Goal: Information Seeking & Learning: Learn about a topic

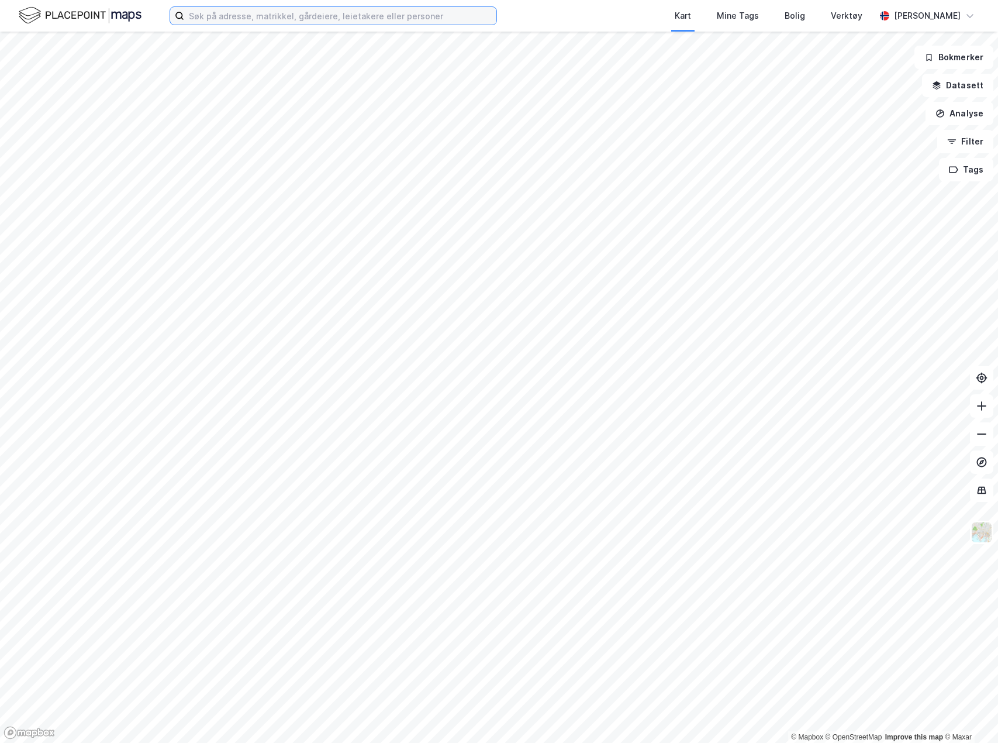
click at [446, 19] on input at bounding box center [340, 16] width 312 height 18
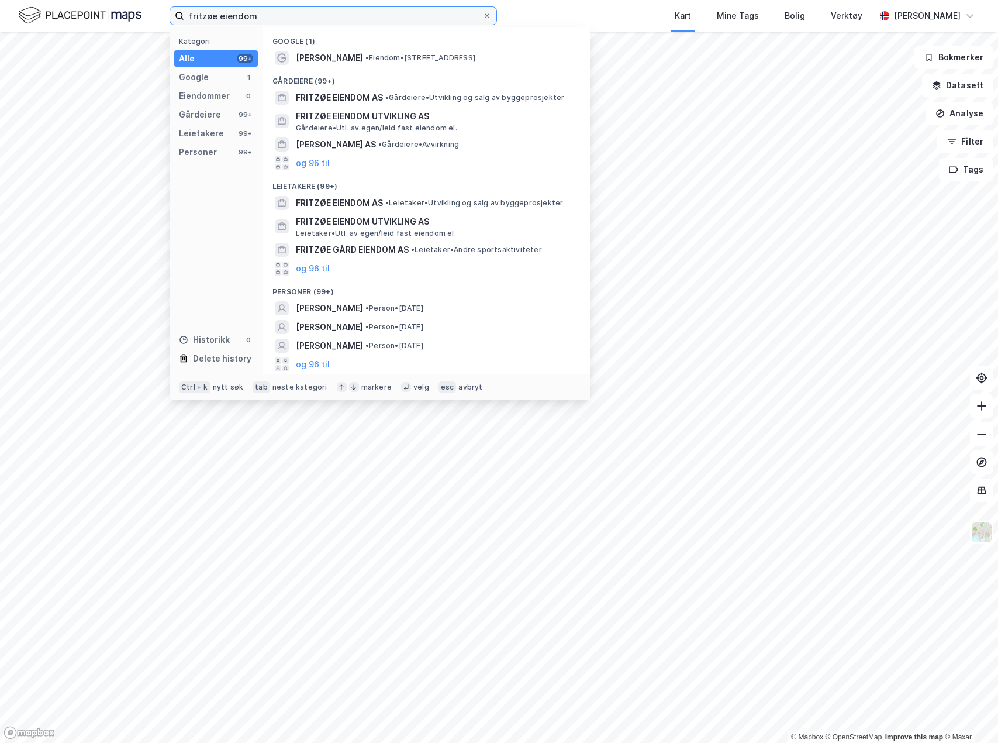
click at [326, 18] on input "fritzøe eiendom" at bounding box center [333, 16] width 298 height 18
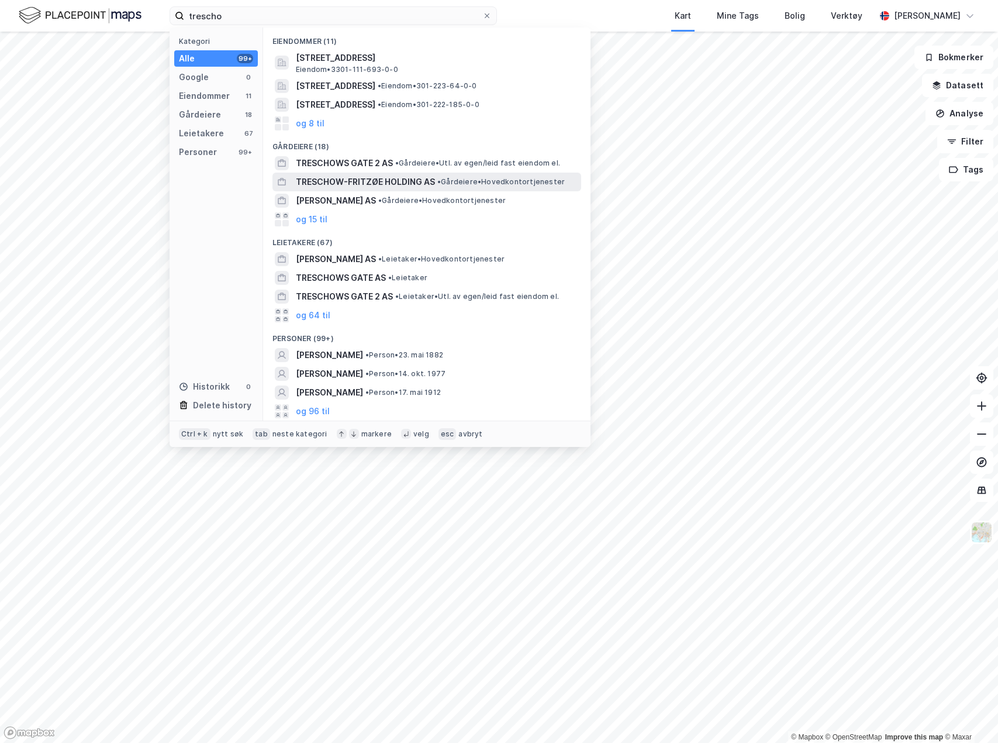
click at [367, 175] on span "TRESCHOW-FRITZØE HOLDING AS" at bounding box center [365, 182] width 139 height 14
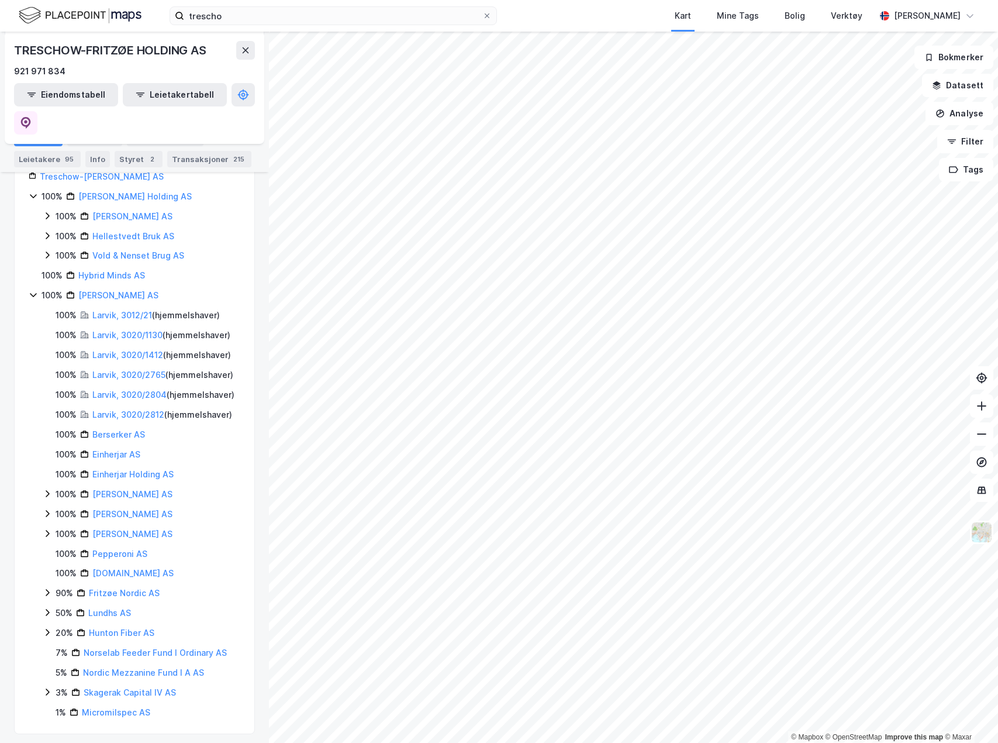
scroll to position [195, 0]
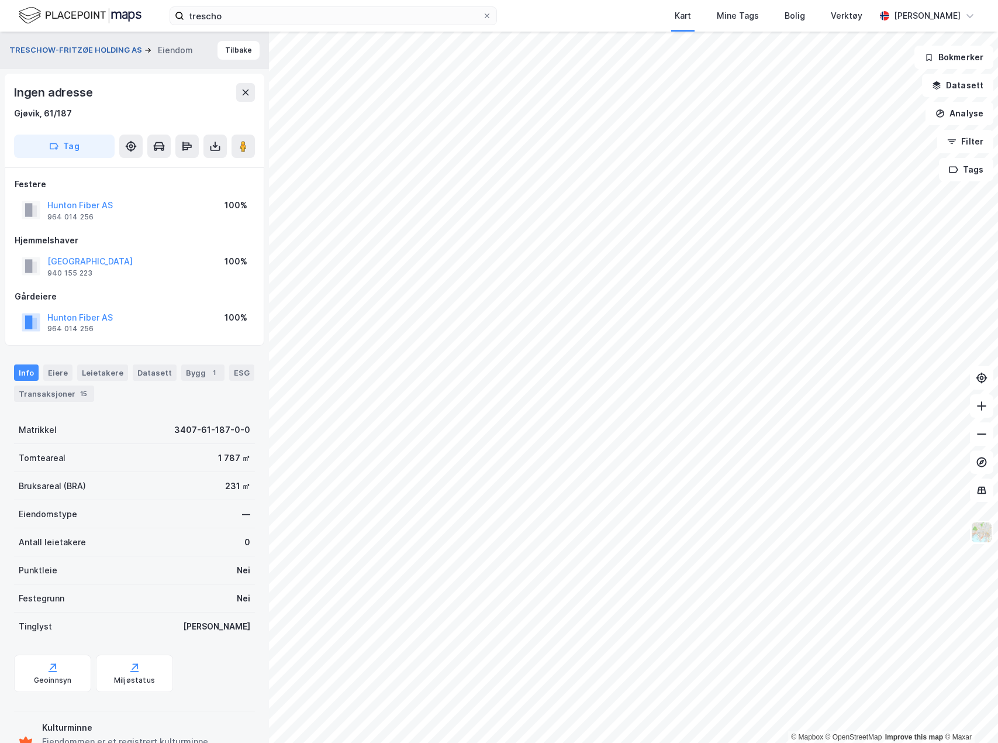
click at [73, 50] on button "TRESCHOW-FRITZØE HOLDING AS" at bounding box center [76, 50] width 135 height 12
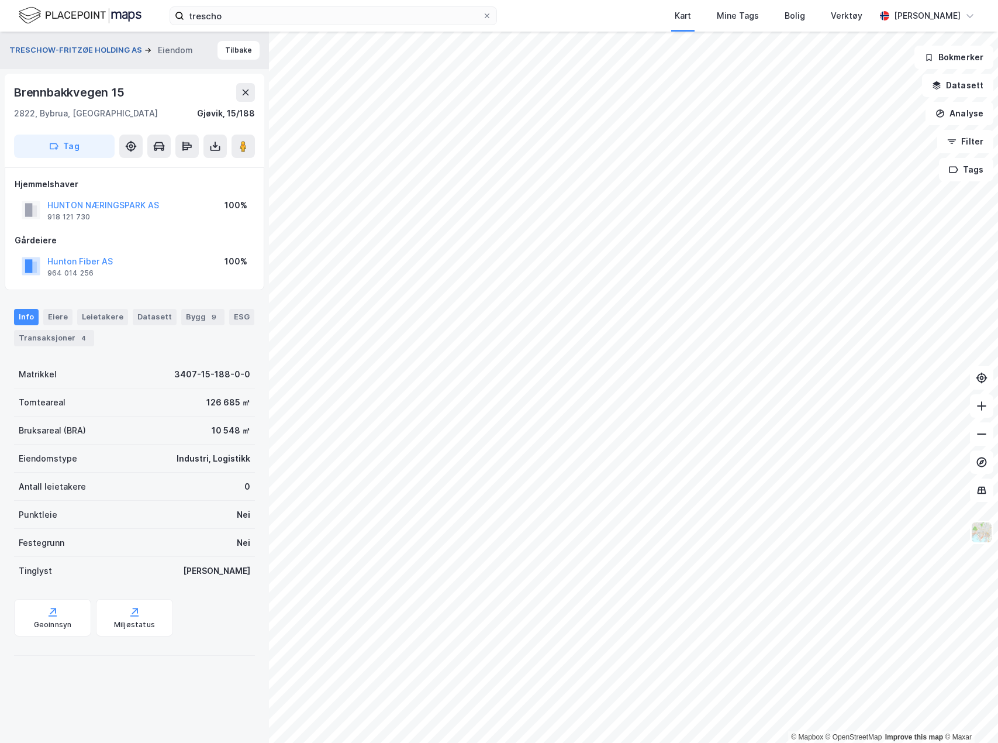
click at [88, 47] on button "TRESCHOW-FRITZØE HOLDING AS" at bounding box center [76, 50] width 135 height 12
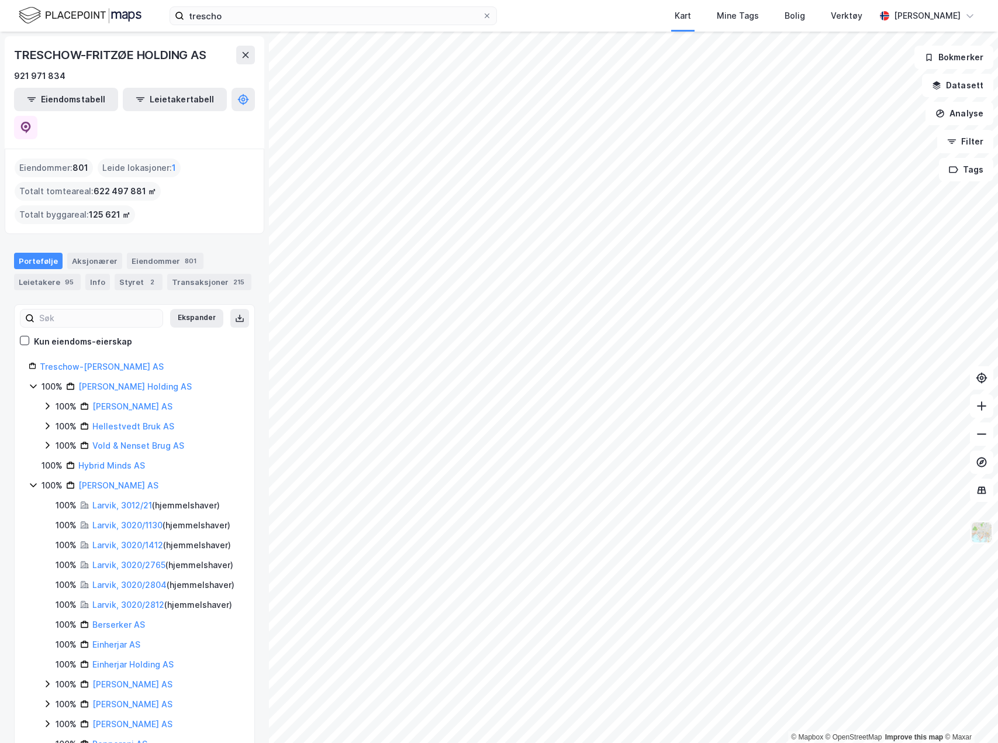
click at [879, 487] on img at bounding box center [982, 532] width 22 height 22
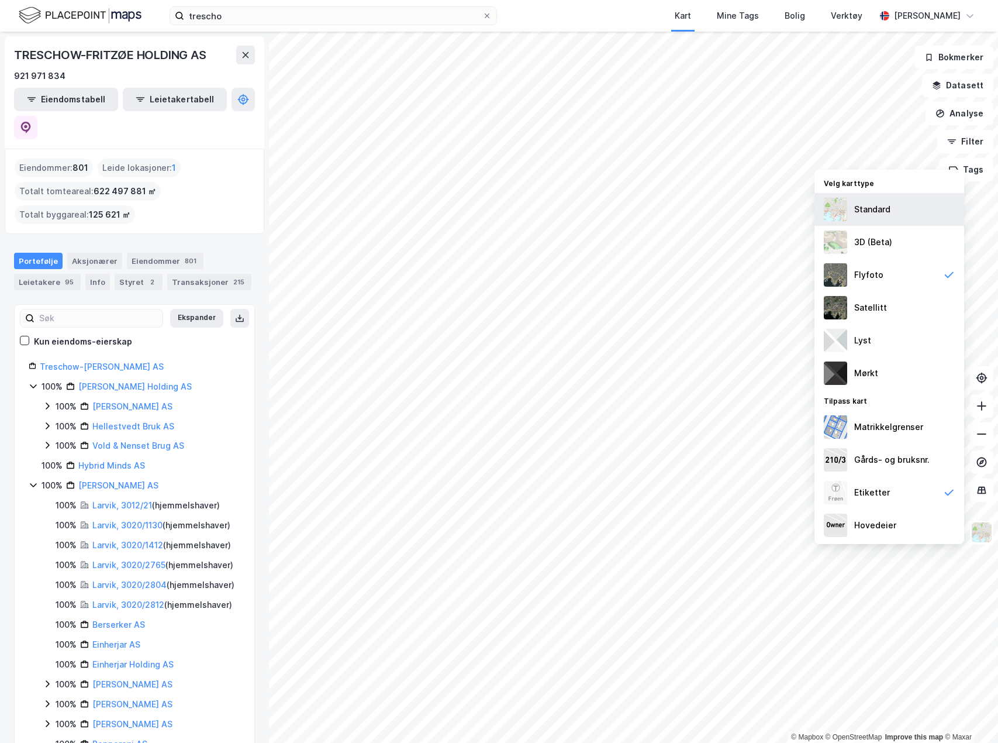
click at [879, 211] on div "Standard" at bounding box center [890, 209] width 150 height 33
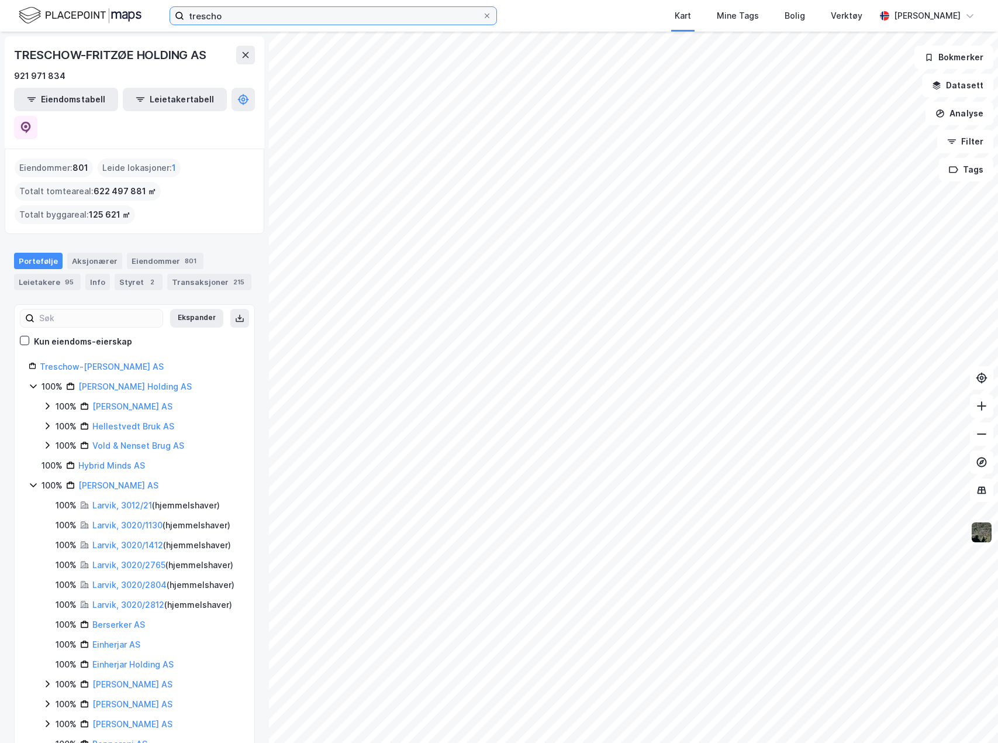
click at [316, 11] on input "trescho" at bounding box center [333, 16] width 298 height 18
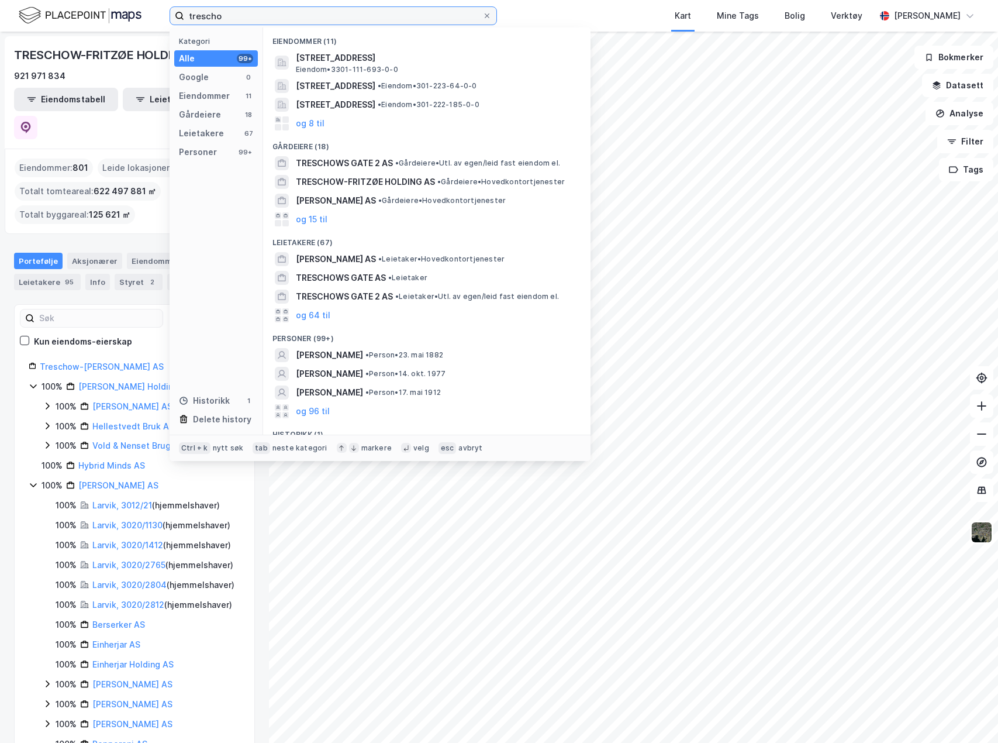
click at [316, 11] on input "trescho" at bounding box center [333, 16] width 298 height 18
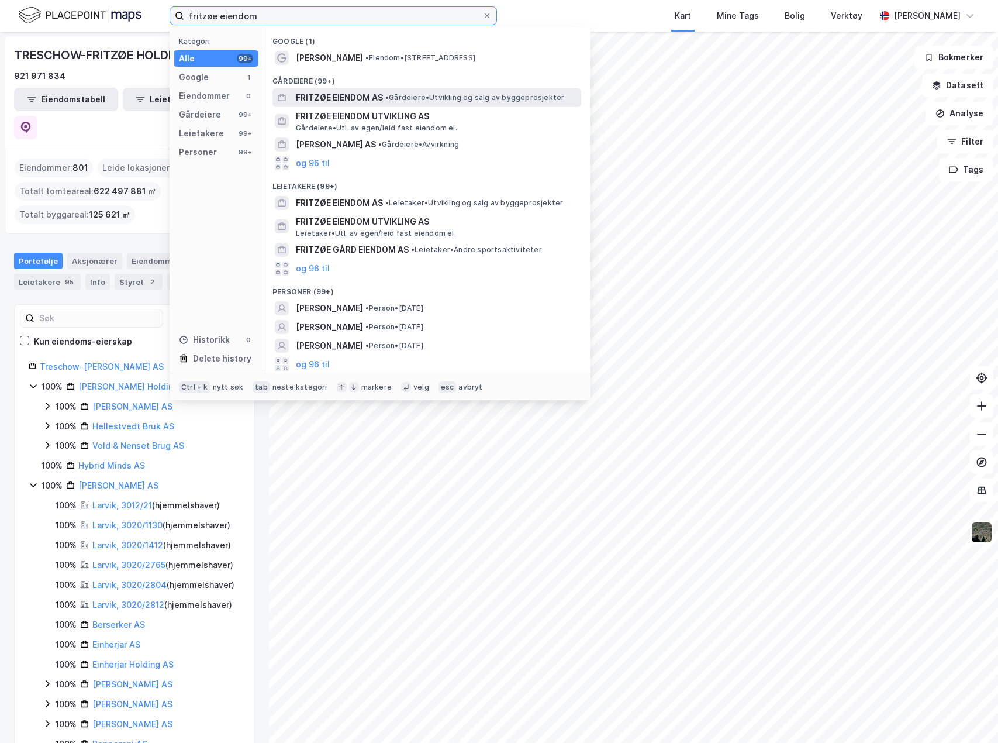
type input "fritzøe eiendom"
click at [380, 94] on span "FRITZØE EIENDOM AS" at bounding box center [339, 98] width 87 height 14
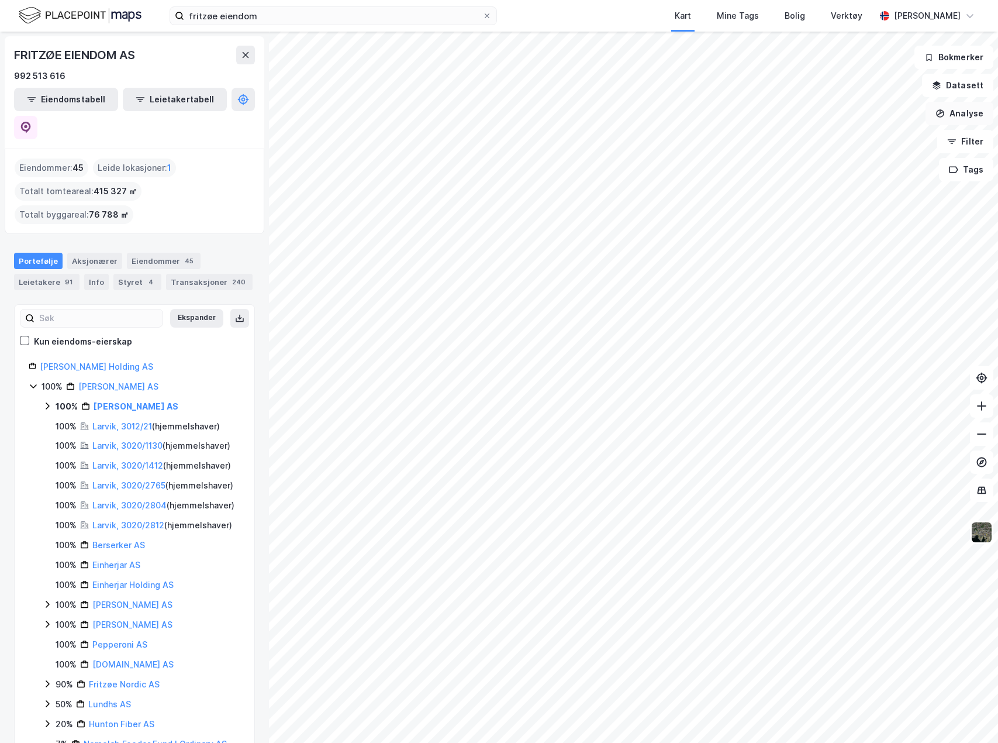
click at [879, 115] on button "Analyse" at bounding box center [960, 113] width 68 height 23
click at [879, 87] on button "Datasett" at bounding box center [957, 85] width 71 height 23
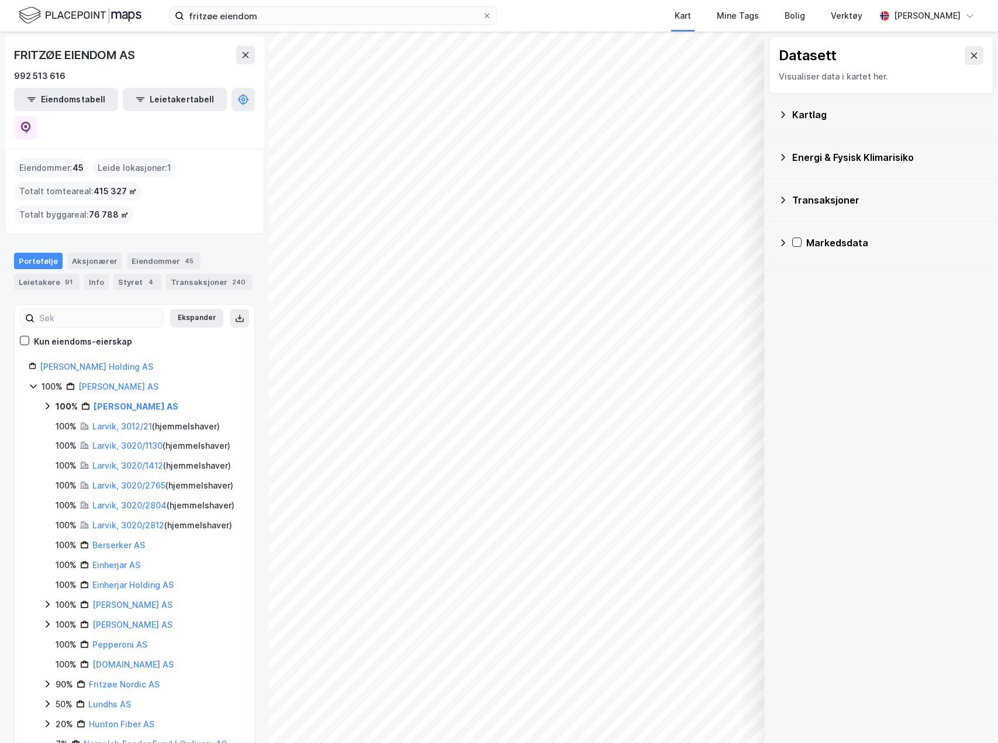
click at [786, 157] on icon at bounding box center [782, 157] width 9 height 9
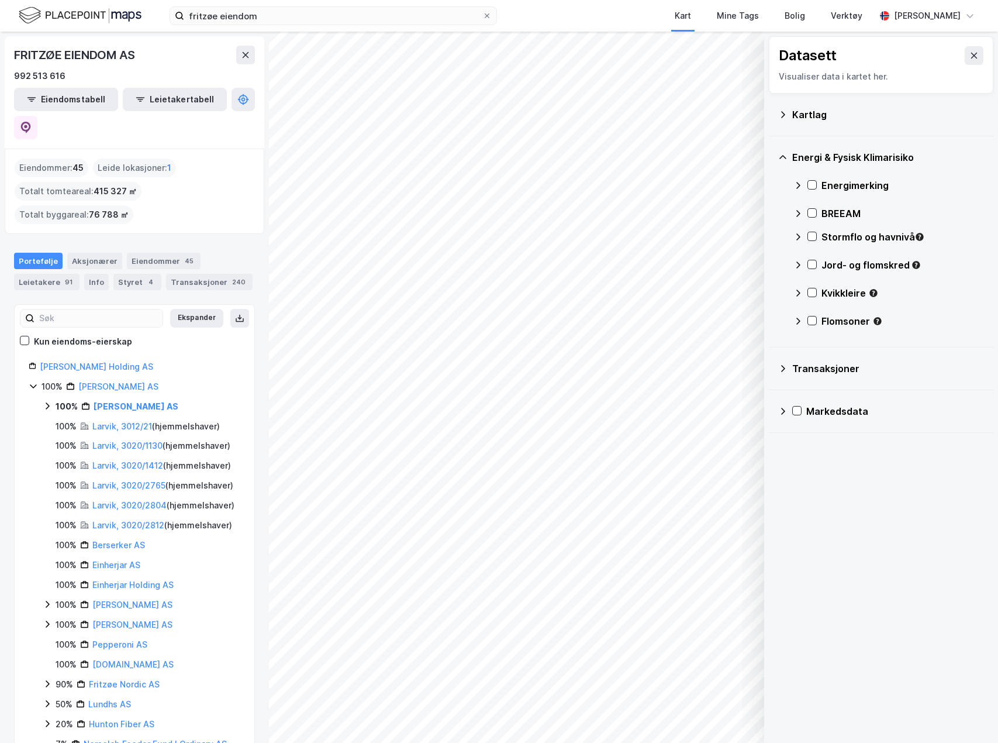
click at [792, 222] on div "Energi & Fysisk Klimarisiko Energimerking BREEAM Stormflo og havnivå Jord- og f…" at bounding box center [881, 241] width 225 height 211
click at [794, 217] on icon at bounding box center [798, 213] width 9 height 9
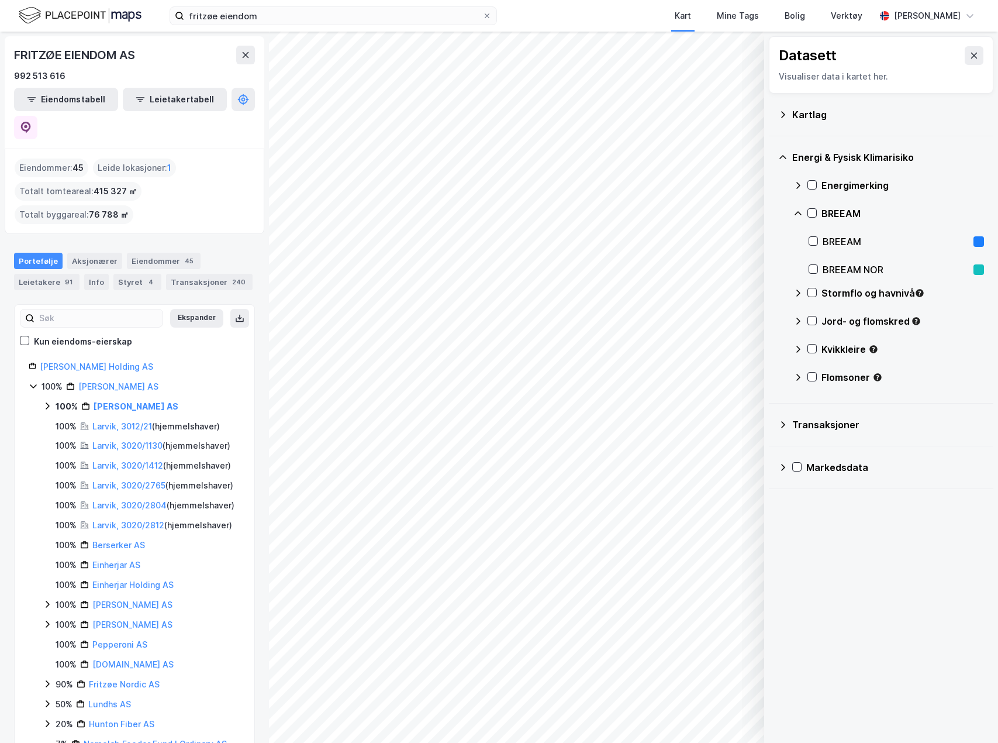
click at [800, 187] on icon at bounding box center [798, 185] width 9 height 9
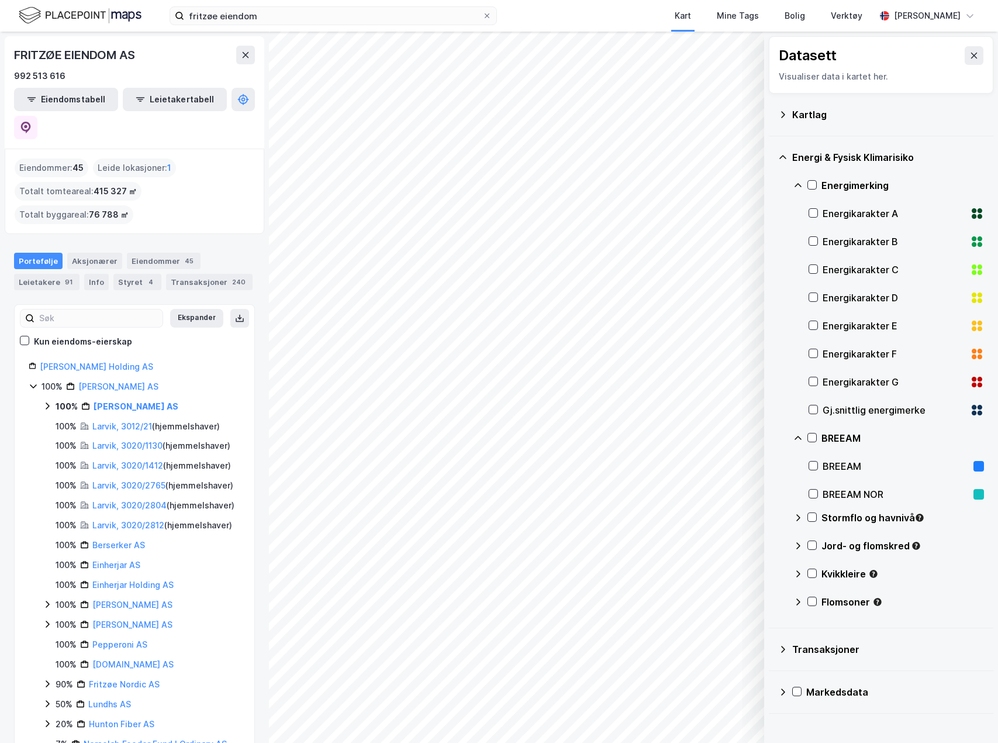
click at [800, 187] on icon at bounding box center [798, 185] width 9 height 9
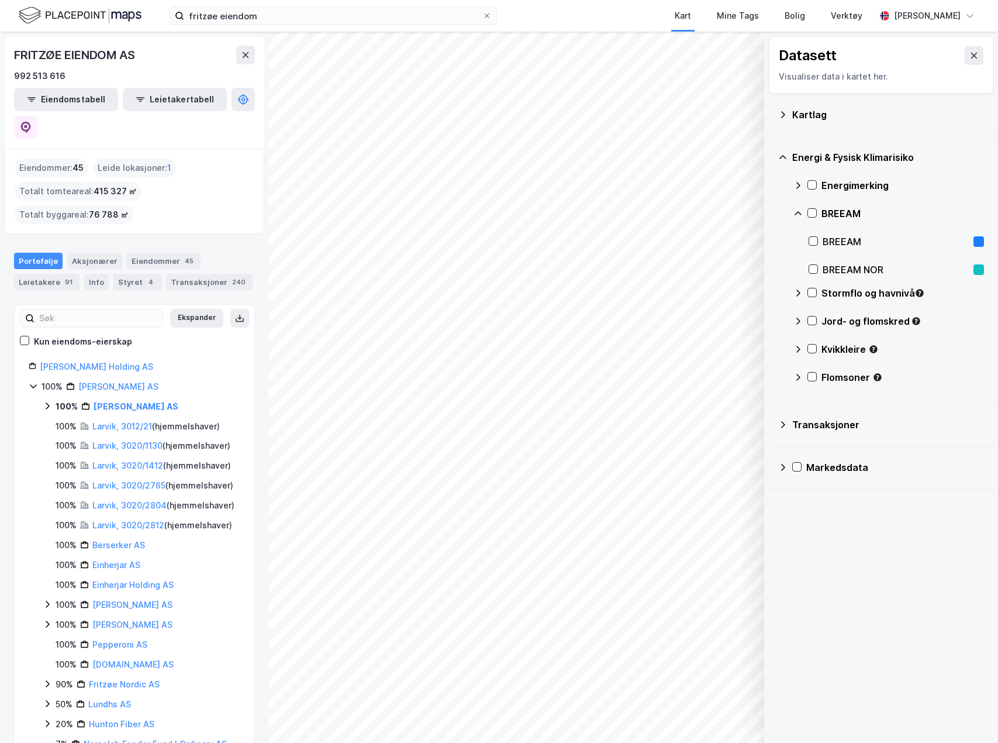
click at [796, 219] on div "BREEAM" at bounding box center [889, 213] width 191 height 28
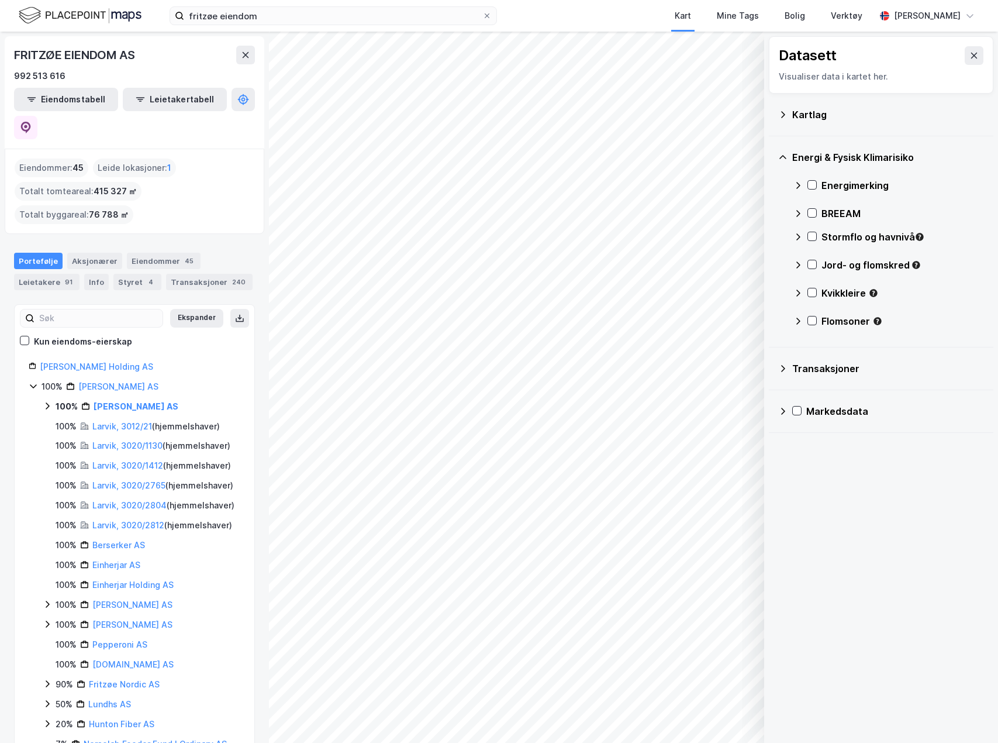
click at [794, 233] on icon at bounding box center [798, 236] width 9 height 9
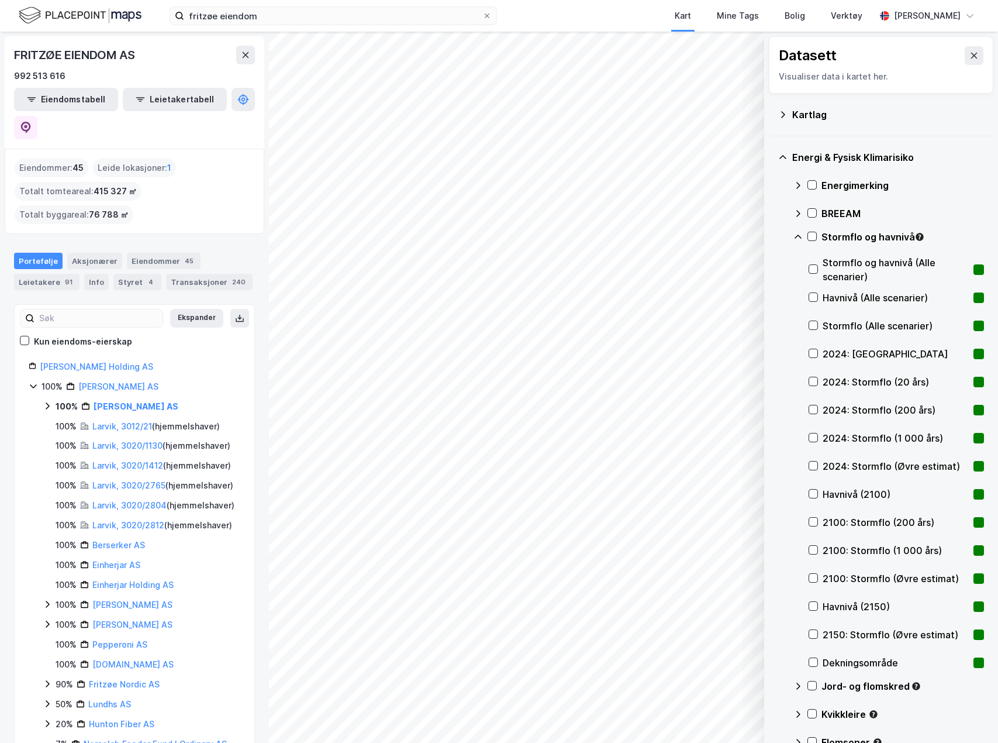
click at [792, 235] on div "Energi & Fysisk Klimarisiko Energimerking BREEAM Stormflo og havnivå Stormflo o…" at bounding box center [881, 452] width 225 height 632
click at [794, 237] on icon at bounding box center [798, 236] width 9 height 9
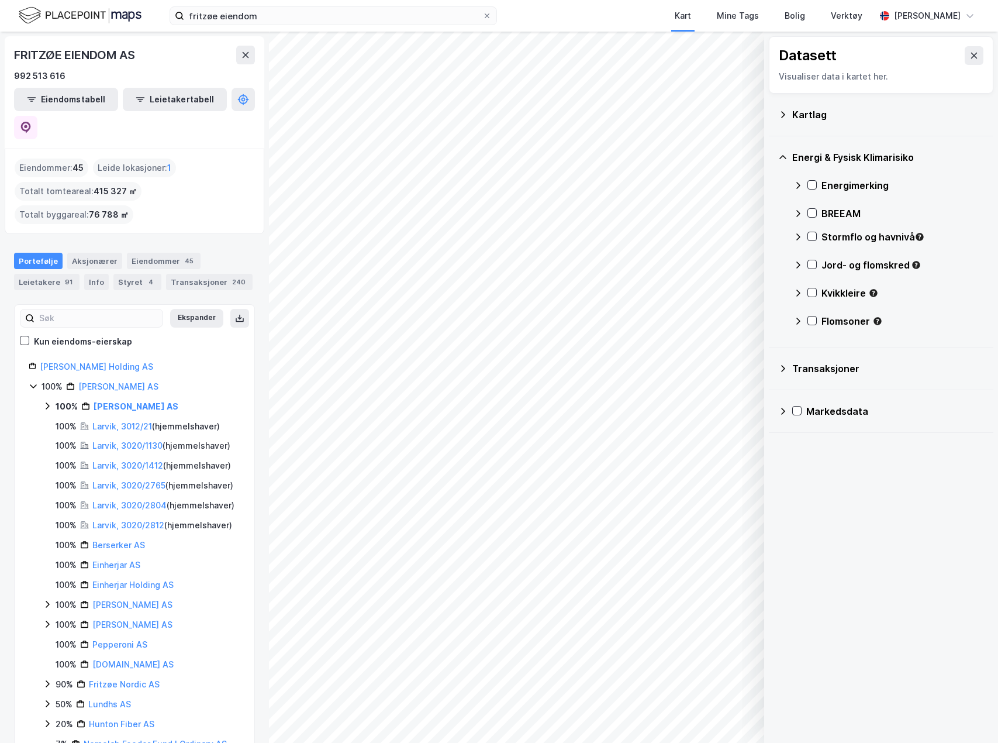
drag, startPoint x: 784, startPoint y: 384, endPoint x: 782, endPoint y: 371, distance: 13.6
click at [782, 377] on div "Transaksjoner" at bounding box center [881, 368] width 225 height 43
click at [782, 371] on icon at bounding box center [783, 368] width 4 height 7
click at [782, 371] on icon at bounding box center [782, 368] width 9 height 9
click at [785, 415] on icon at bounding box center [782, 410] width 9 height 9
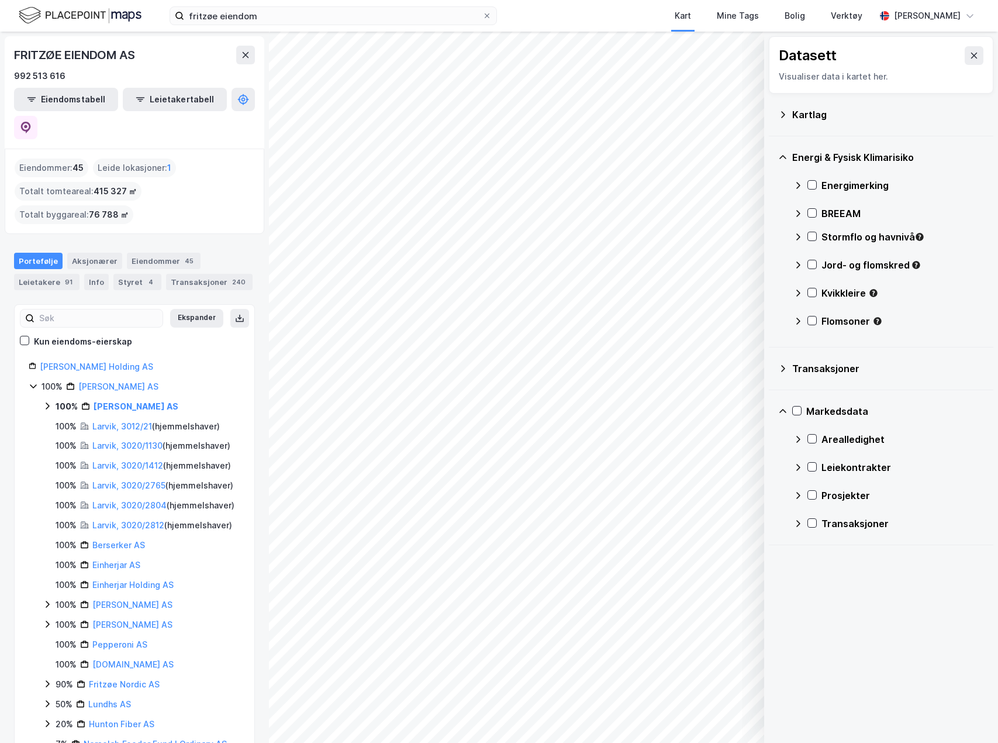
click at [784, 415] on icon at bounding box center [782, 410] width 9 height 9
click at [784, 160] on icon at bounding box center [782, 157] width 9 height 9
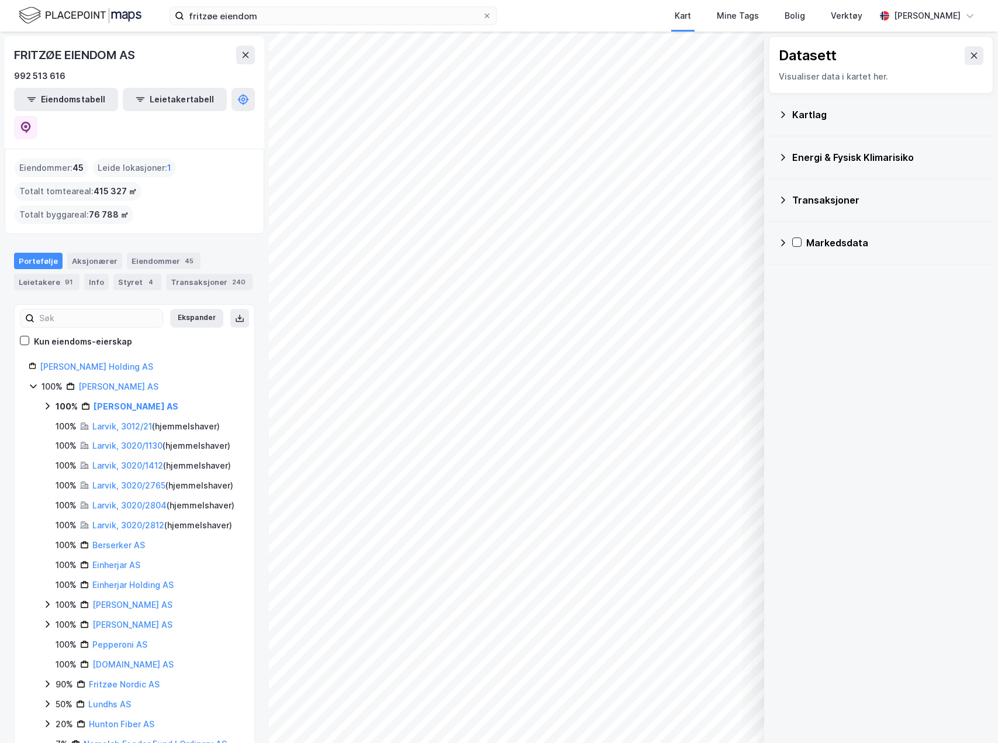
click at [786, 117] on icon at bounding box center [782, 114] width 9 height 9
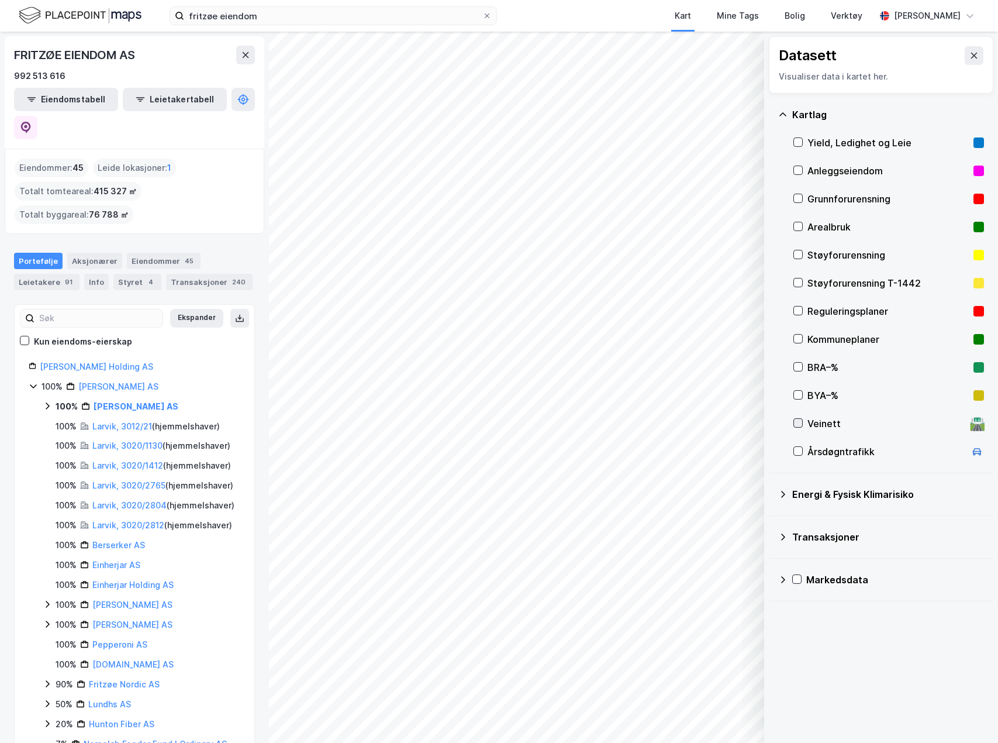
click at [802, 420] on div at bounding box center [798, 422] width 9 height 9
click at [798, 422] on icon at bounding box center [798, 423] width 8 height 8
click at [706, 487] on button "Vis" at bounding box center [704, 712] width 97 height 19
click at [798, 424] on icon at bounding box center [798, 423] width 6 height 4
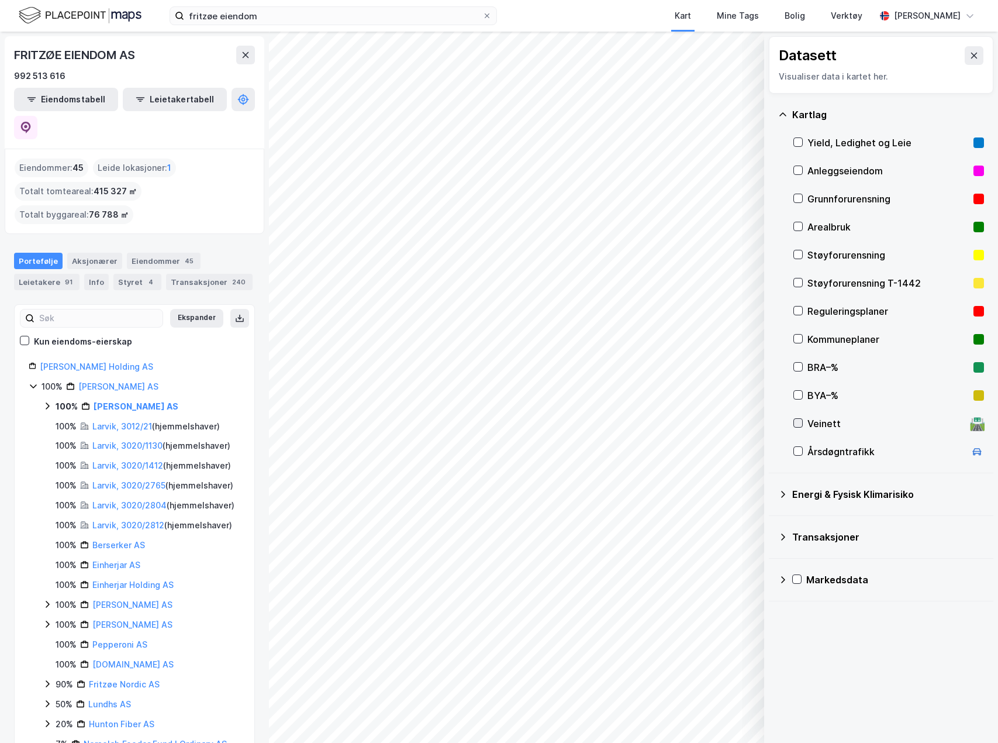
click at [798, 424] on icon at bounding box center [798, 423] width 6 height 4
click at [799, 222] on icon at bounding box center [798, 226] width 8 height 8
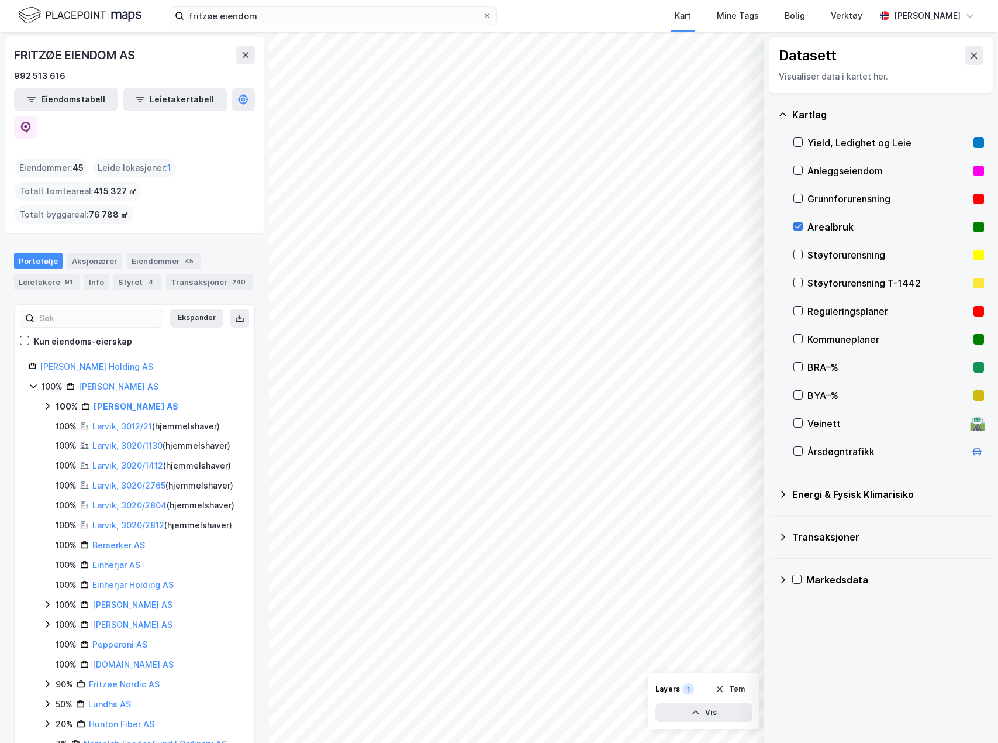
click at [796, 229] on icon at bounding box center [798, 226] width 8 height 8
click at [803, 171] on div "Anleggseiendom" at bounding box center [889, 171] width 191 height 28
click at [782, 112] on icon at bounding box center [782, 114] width 9 height 9
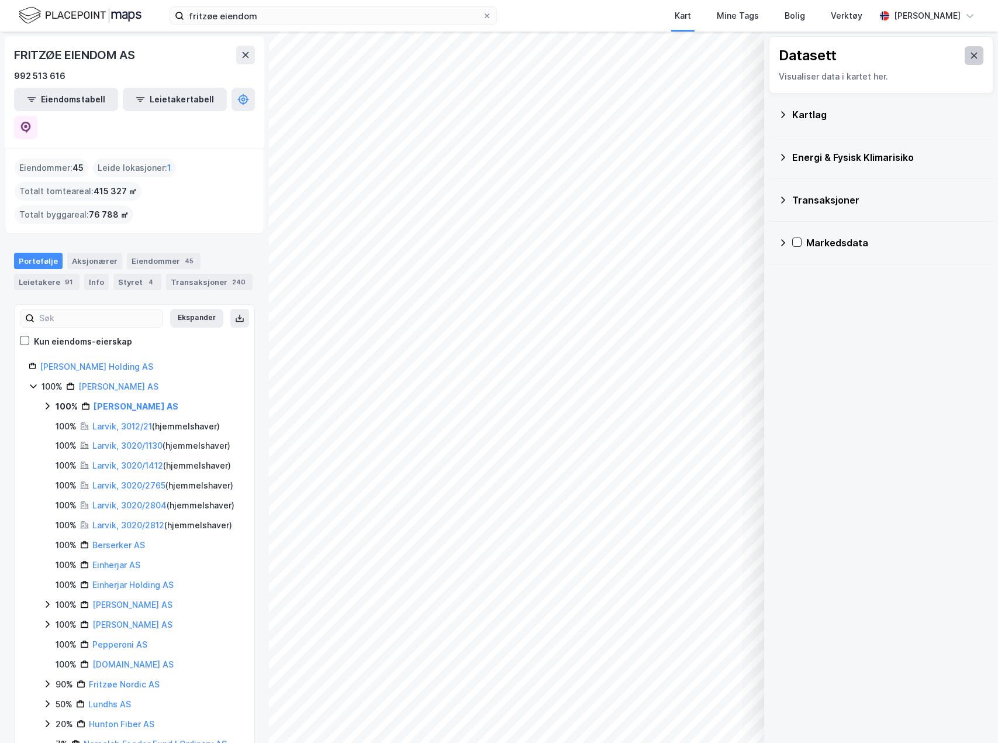
click at [879, 57] on icon at bounding box center [974, 56] width 6 height 6
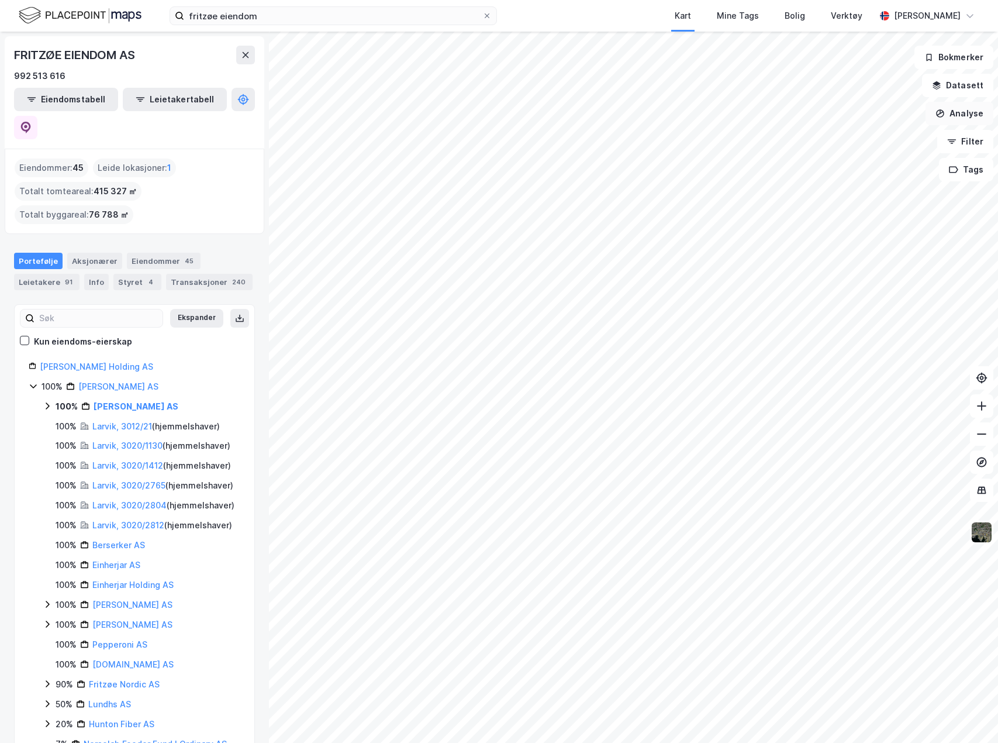
click at [879, 112] on button "Analyse" at bounding box center [960, 113] width 68 height 23
click at [879, 111] on button "Analyse" at bounding box center [960, 113] width 68 height 23
click at [879, 153] on button "Filter" at bounding box center [965, 141] width 56 height 23
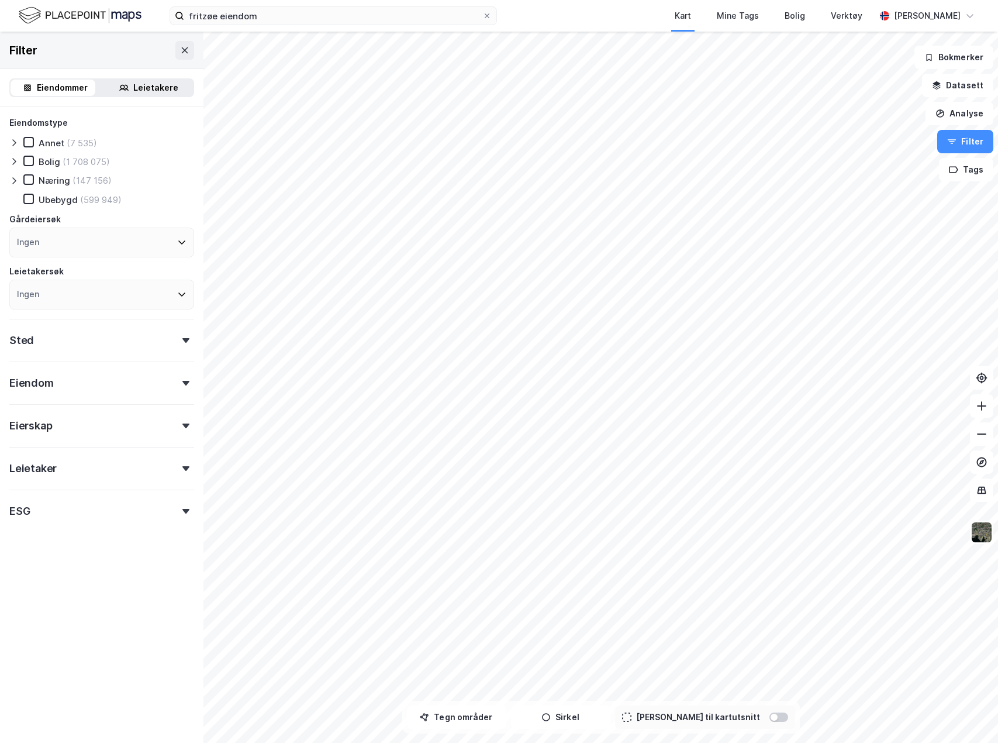
click at [13, 140] on icon at bounding box center [14, 142] width 4 height 6
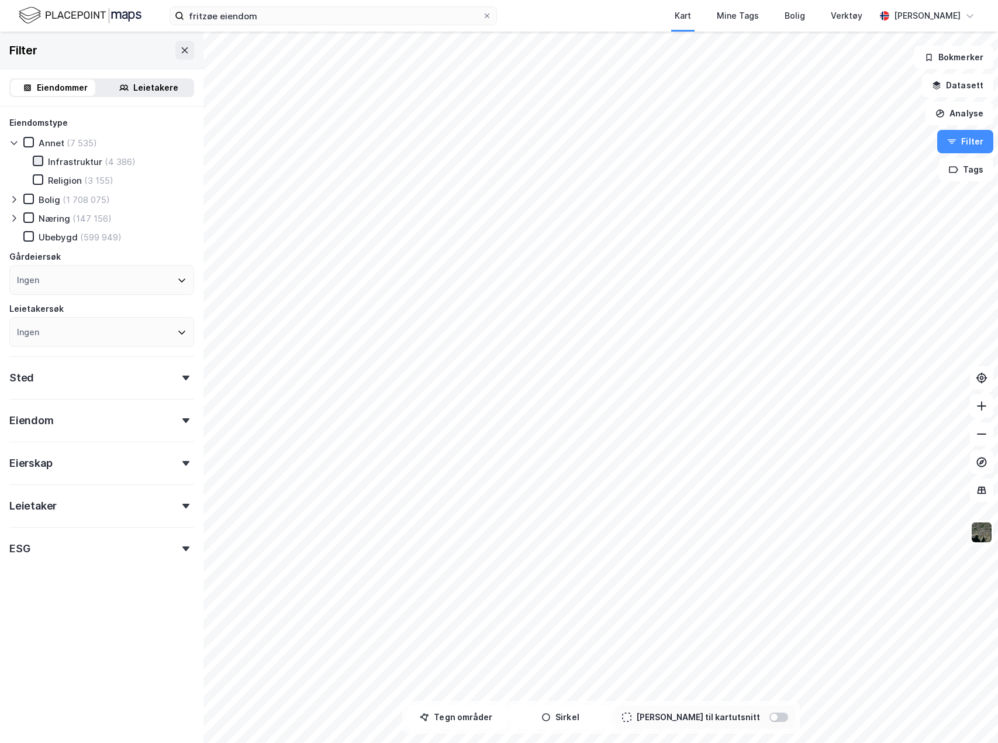
click at [37, 163] on icon at bounding box center [38, 160] width 6 height 4
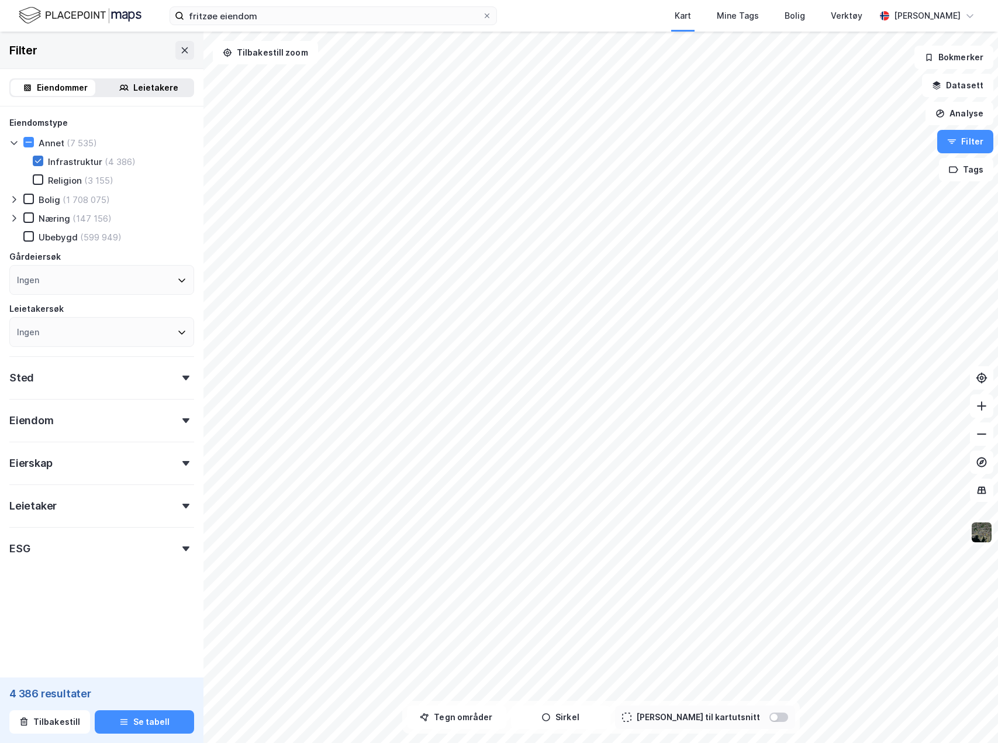
click at [37, 163] on icon at bounding box center [38, 160] width 6 height 4
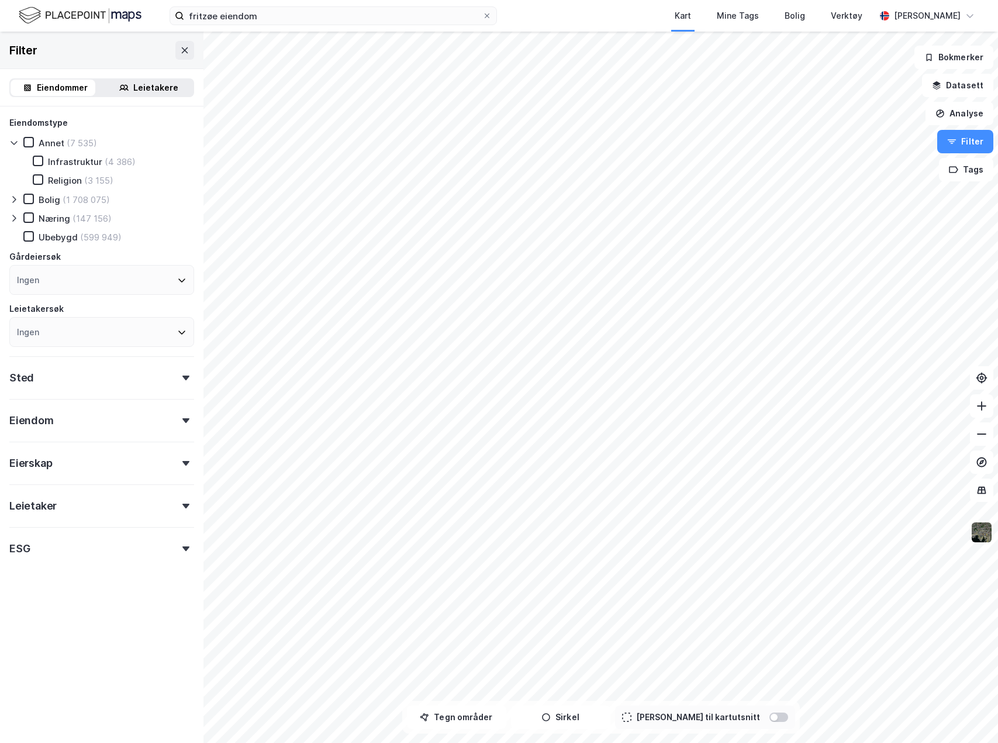
click at [19, 201] on div at bounding box center [16, 200] width 14 height 12
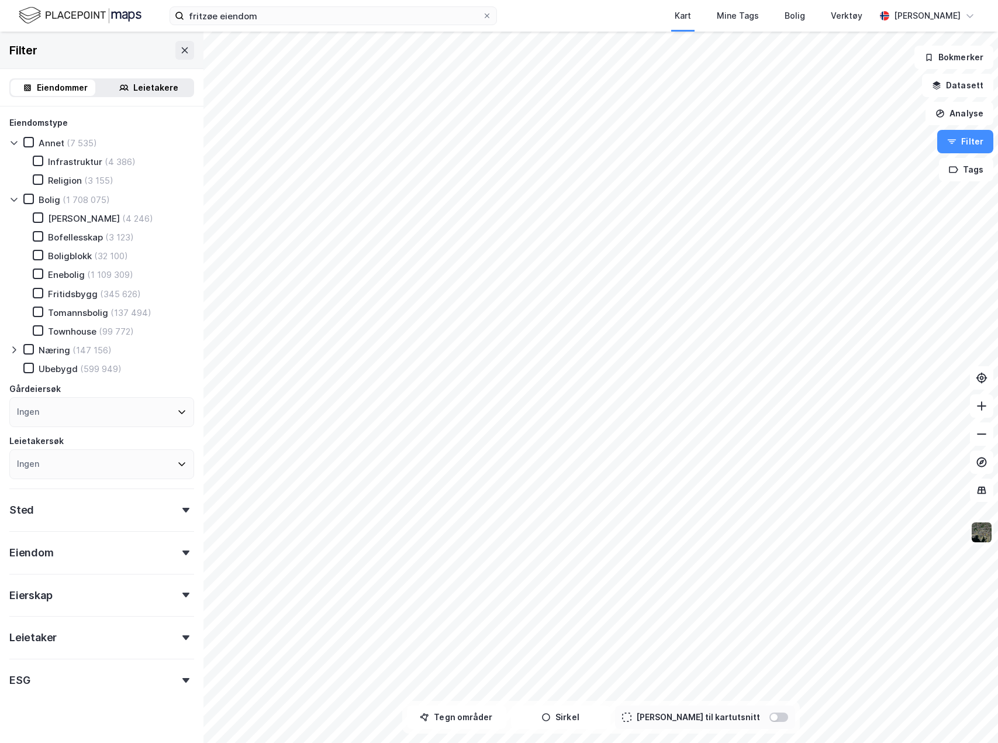
click at [19, 199] on div at bounding box center [16, 200] width 14 height 12
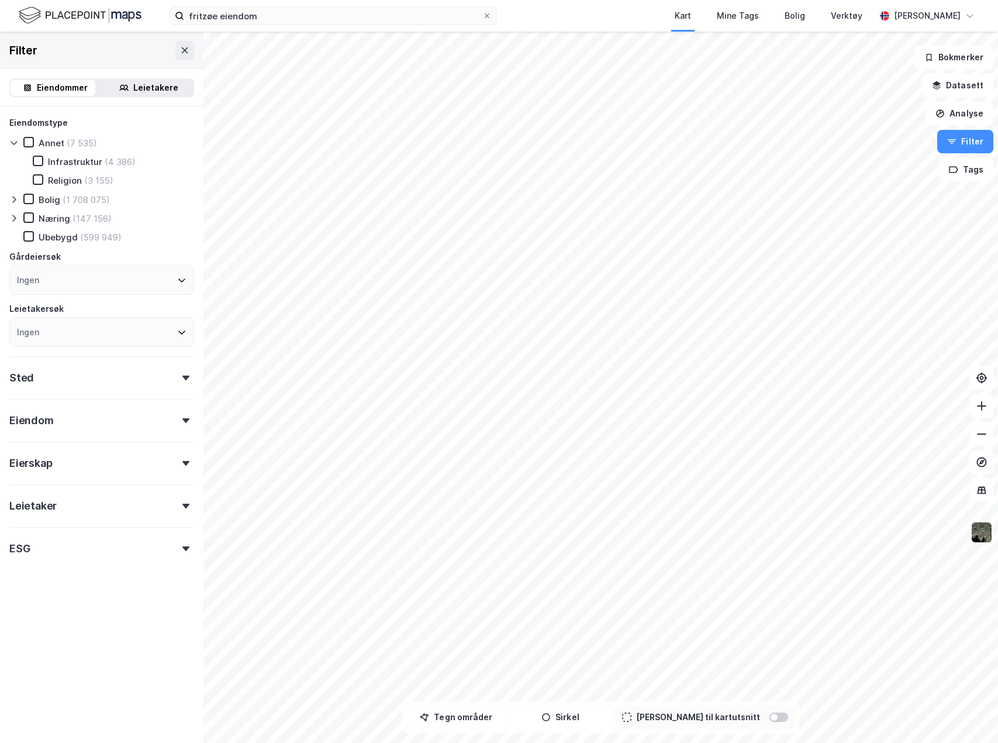
click at [15, 213] on icon at bounding box center [13, 217] width 9 height 9
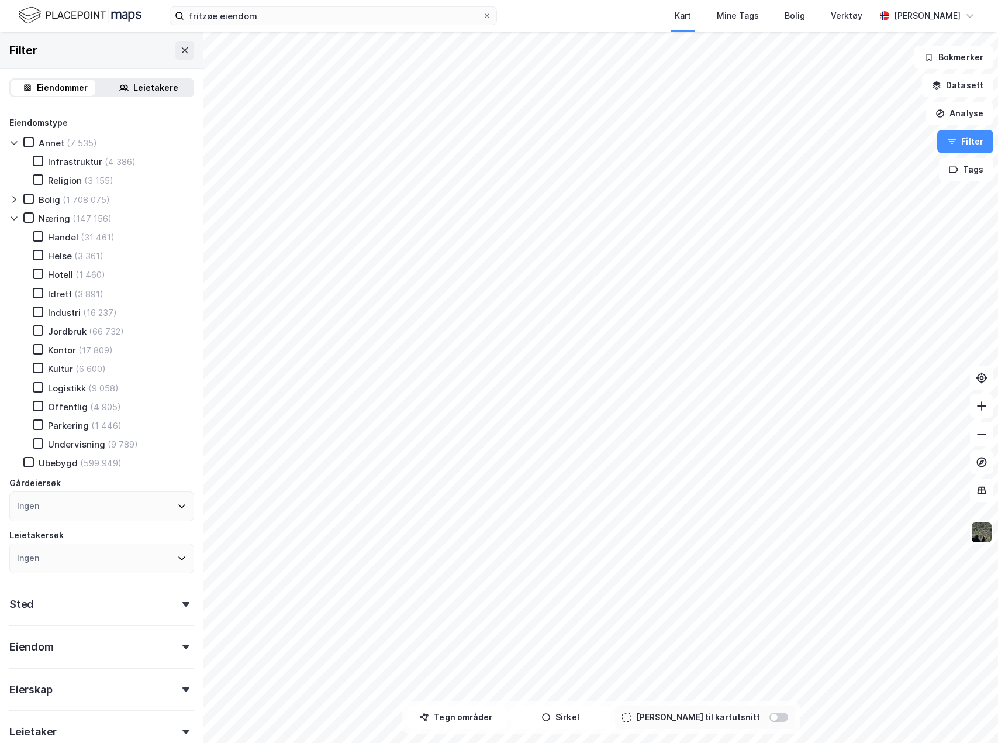
click at [15, 213] on icon at bounding box center [13, 217] width 9 height 9
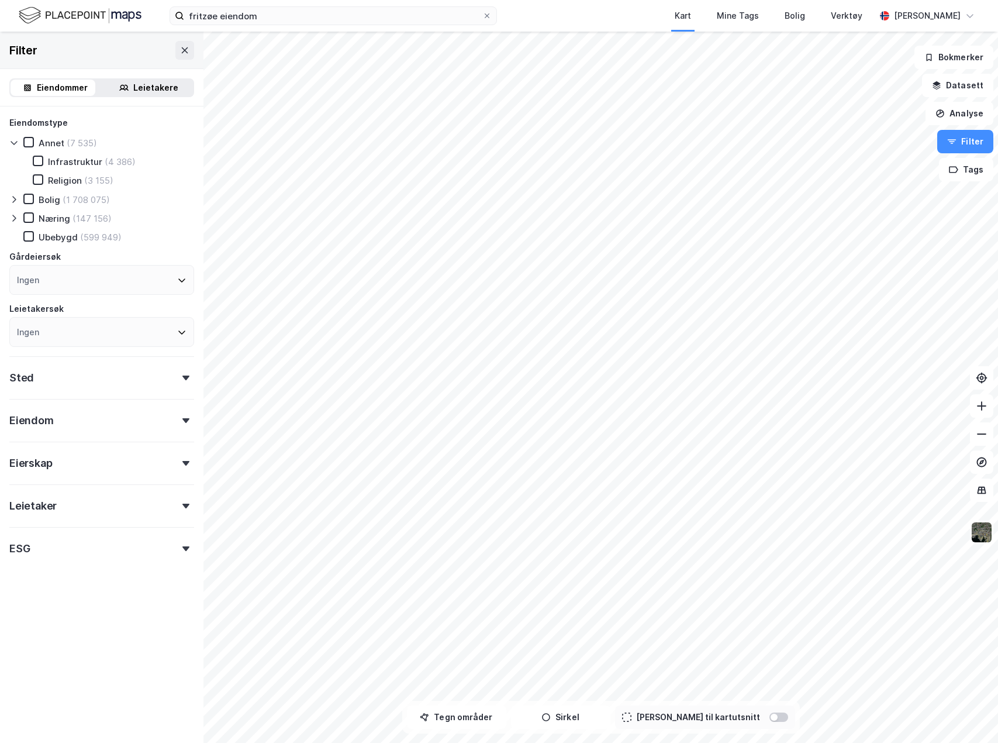
click at [53, 374] on div "Sted" at bounding box center [101, 372] width 185 height 33
click at [64, 419] on div "Eiendom" at bounding box center [101, 415] width 185 height 33
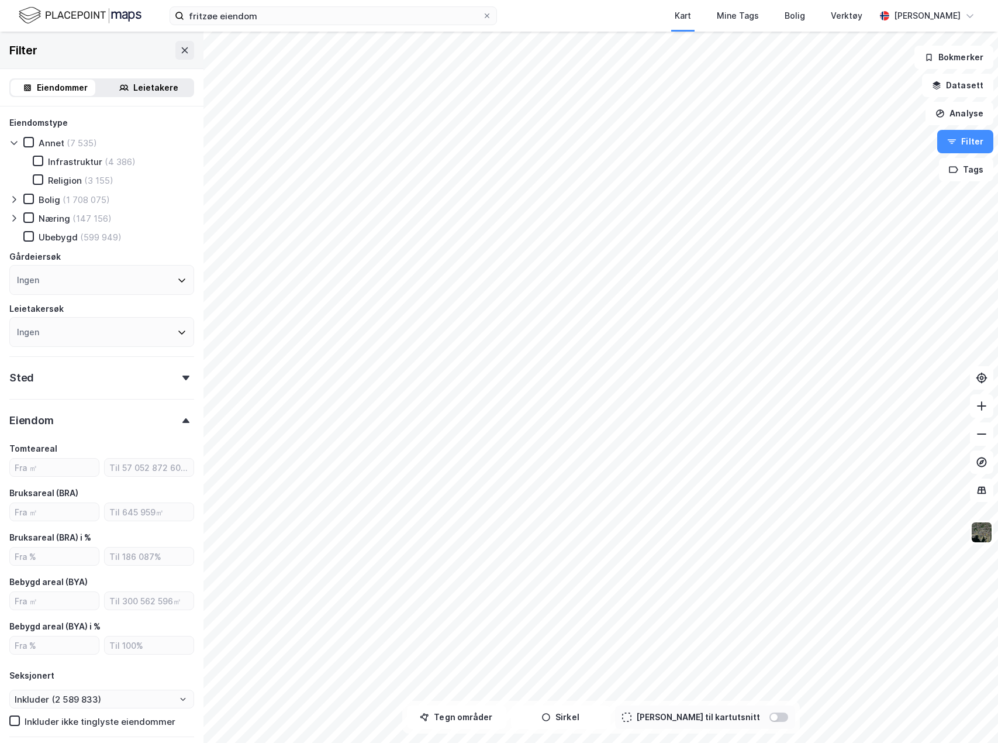
click at [65, 419] on div "Eiendom" at bounding box center [101, 415] width 185 height 33
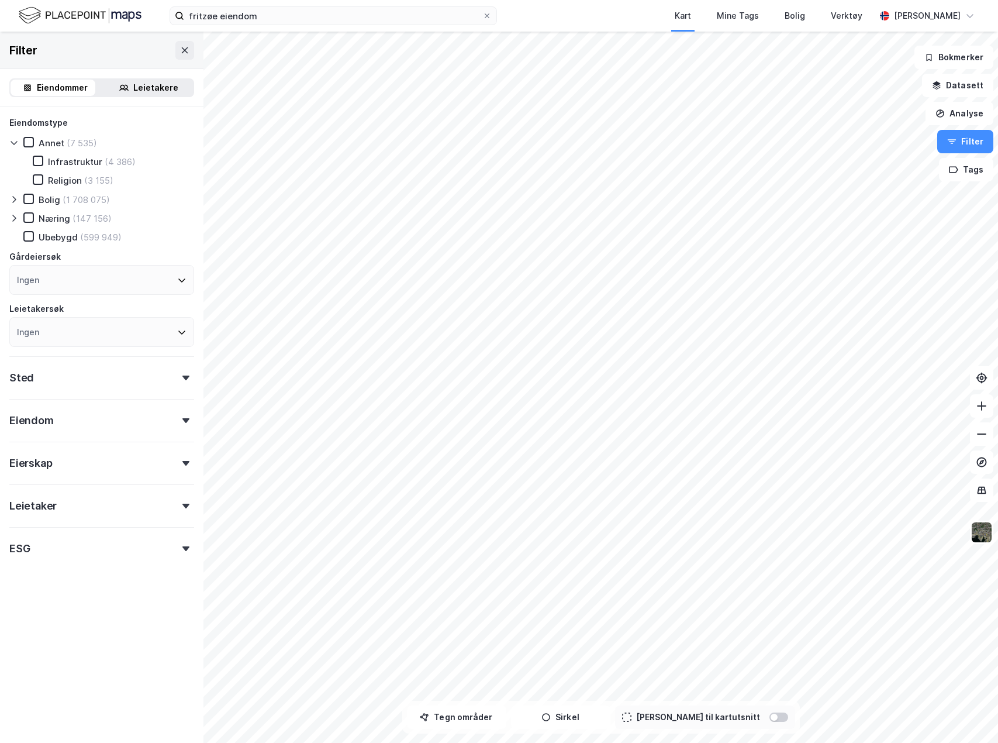
click at [80, 456] on div "Eierskap" at bounding box center [101, 457] width 185 height 33
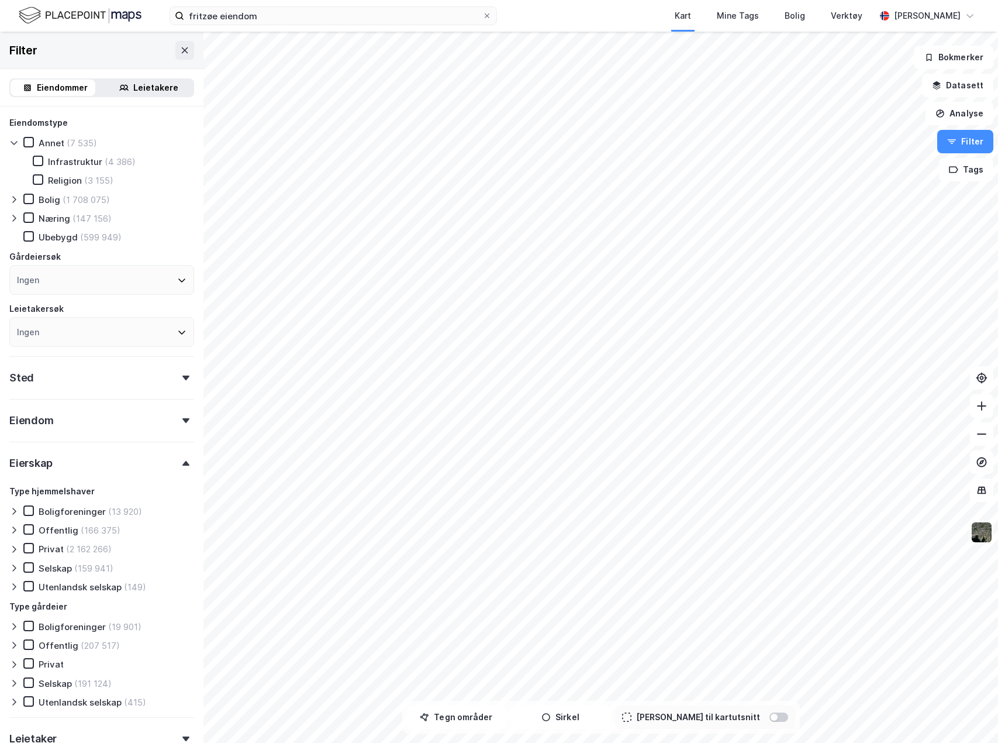
click at [81, 461] on div "Eierskap" at bounding box center [101, 457] width 185 height 33
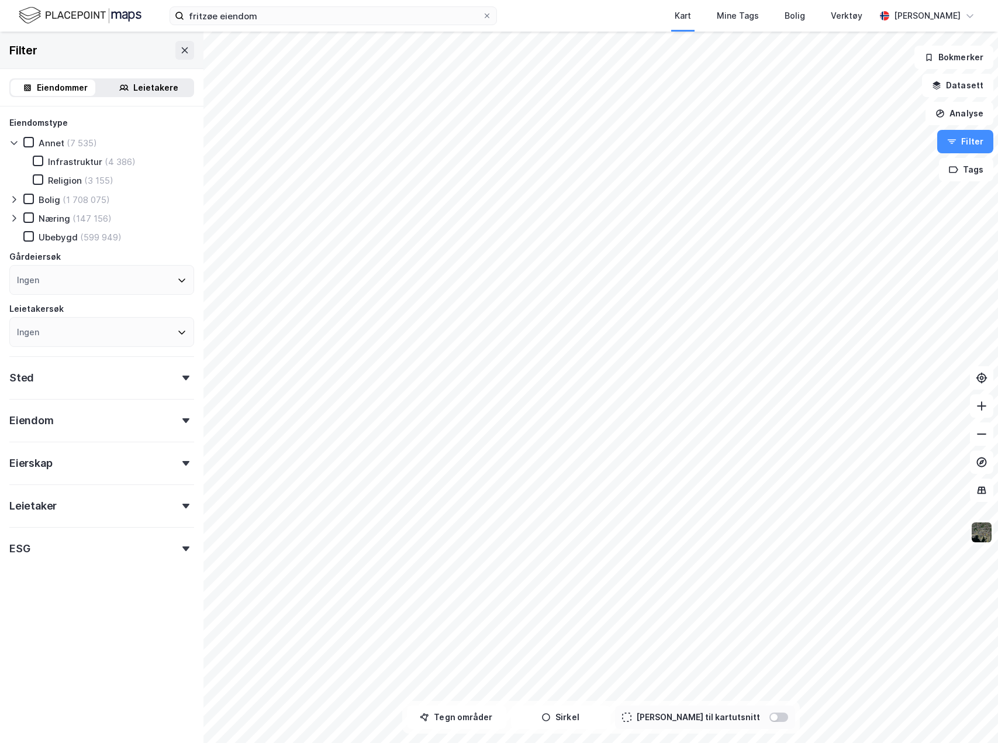
click at [85, 487] on div "Leietaker" at bounding box center [101, 500] width 185 height 33
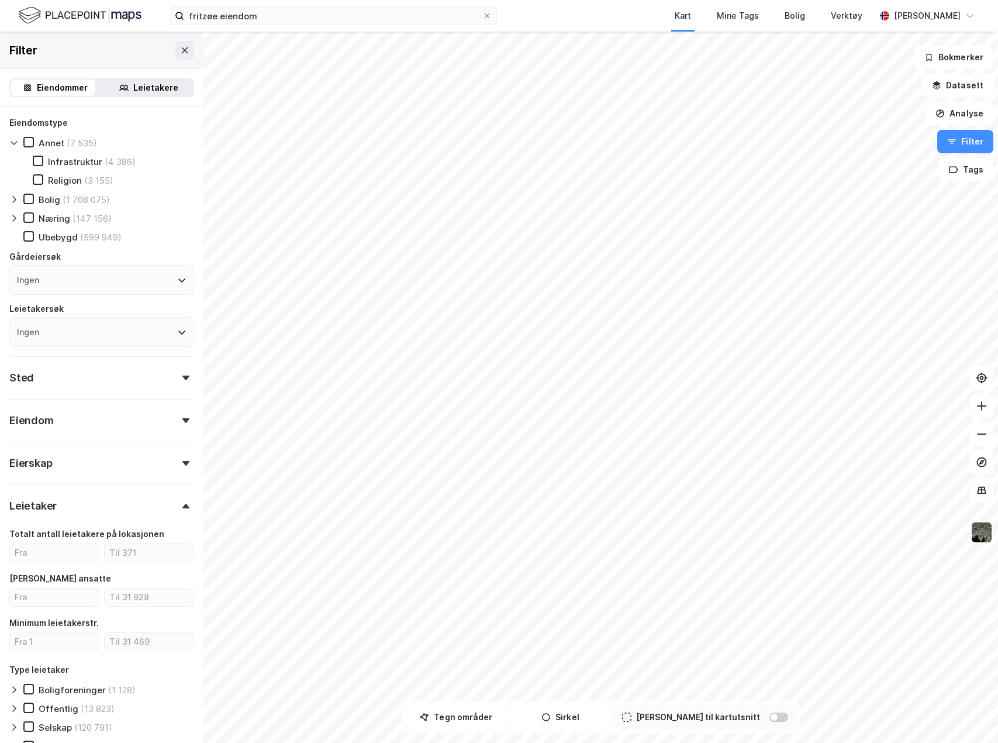
click at [89, 487] on div "Leietaker" at bounding box center [101, 500] width 185 height 33
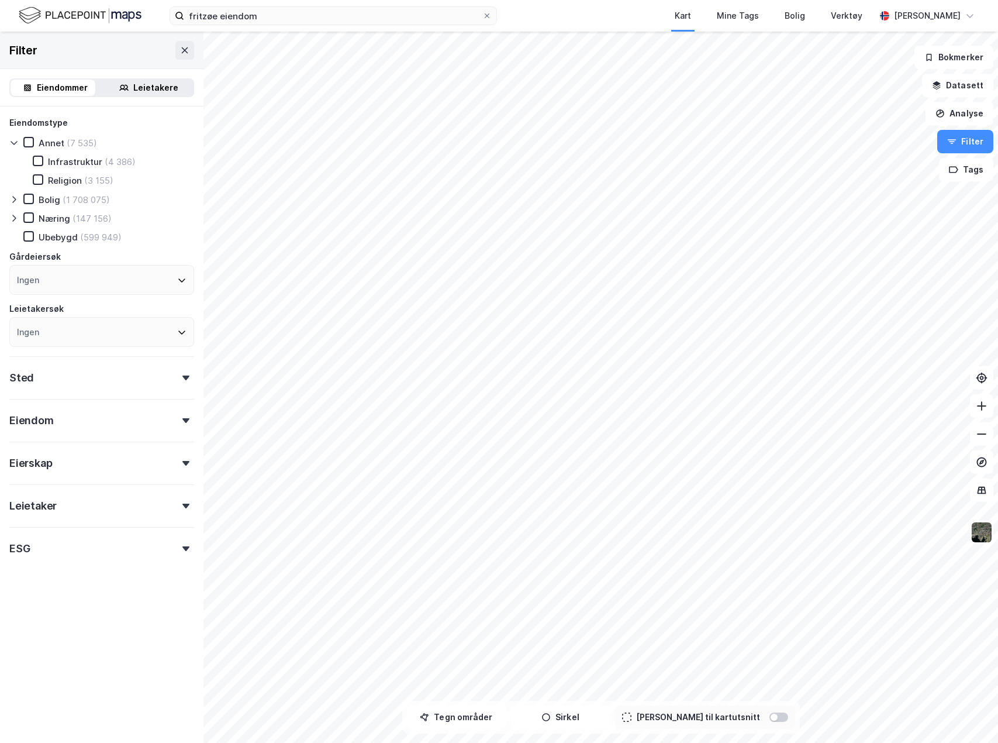
click at [103, 487] on div "ESG" at bounding box center [101, 543] width 185 height 33
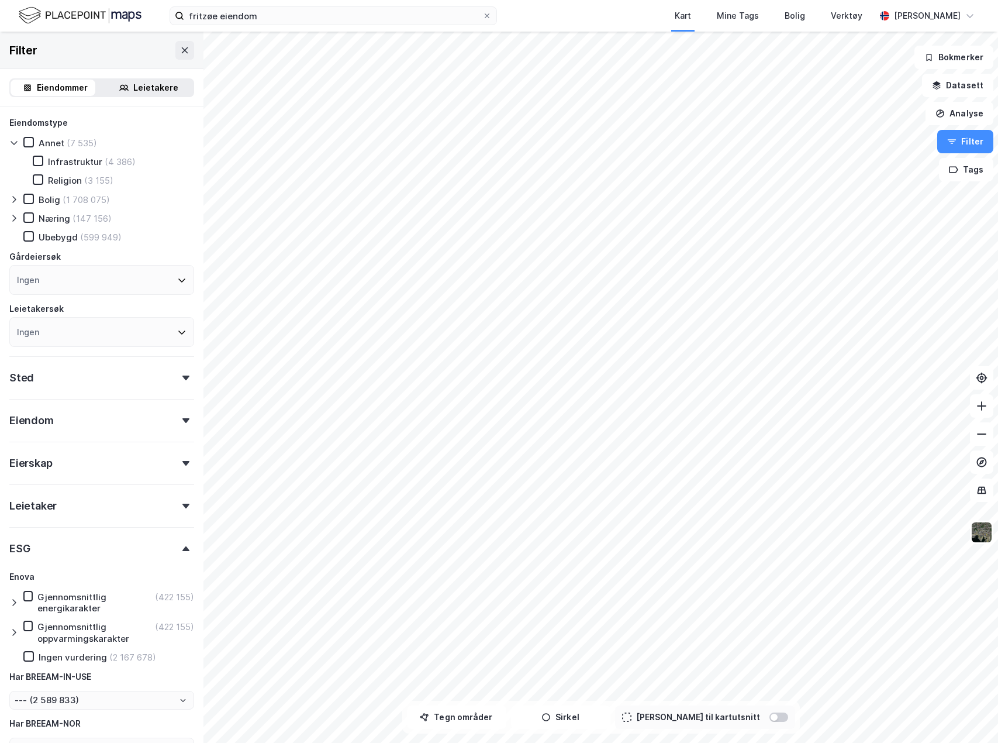
scroll to position [81, 0]
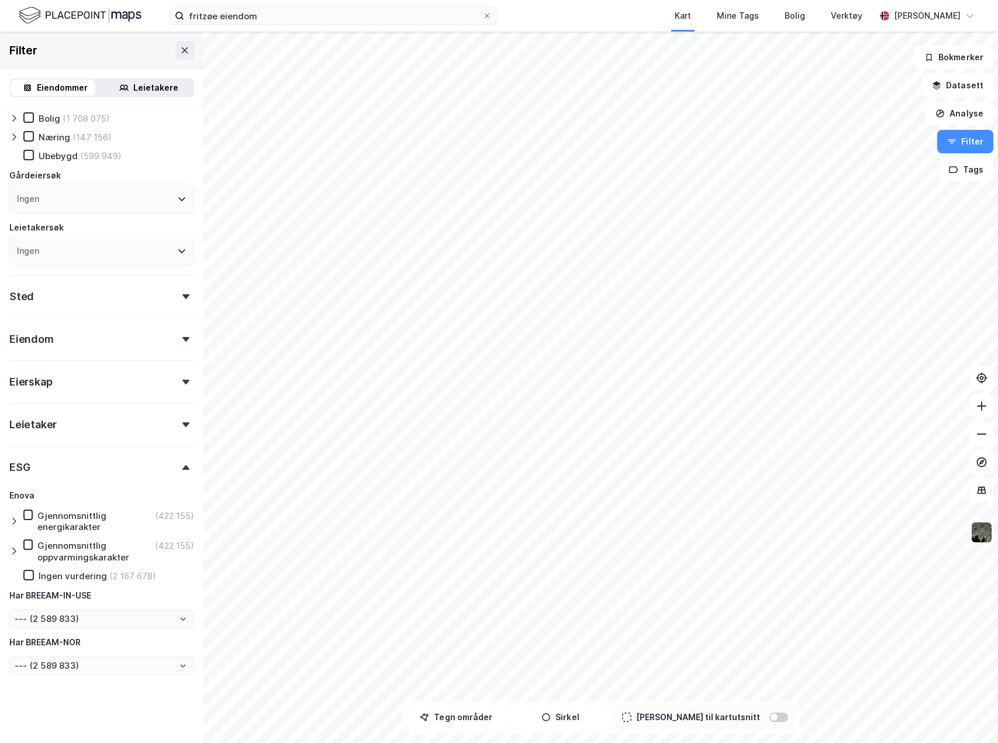
click at [82, 478] on div "ESG" at bounding box center [101, 462] width 185 height 33
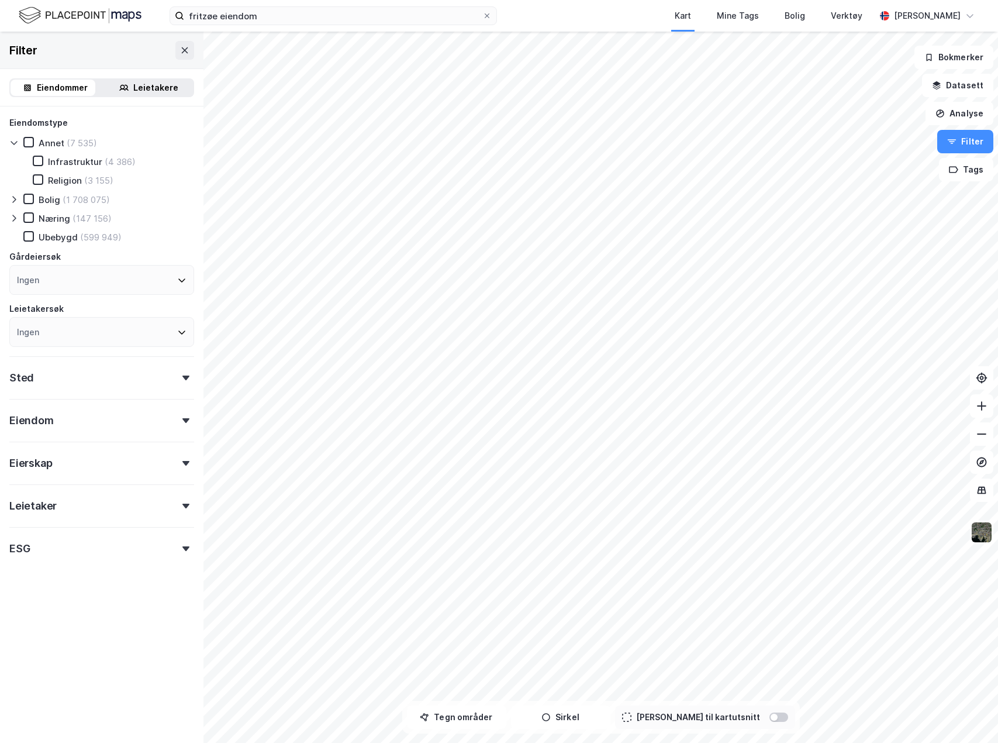
scroll to position [0, 0]
click at [805, 17] on div "Bolig" at bounding box center [795, 16] width 20 height 14
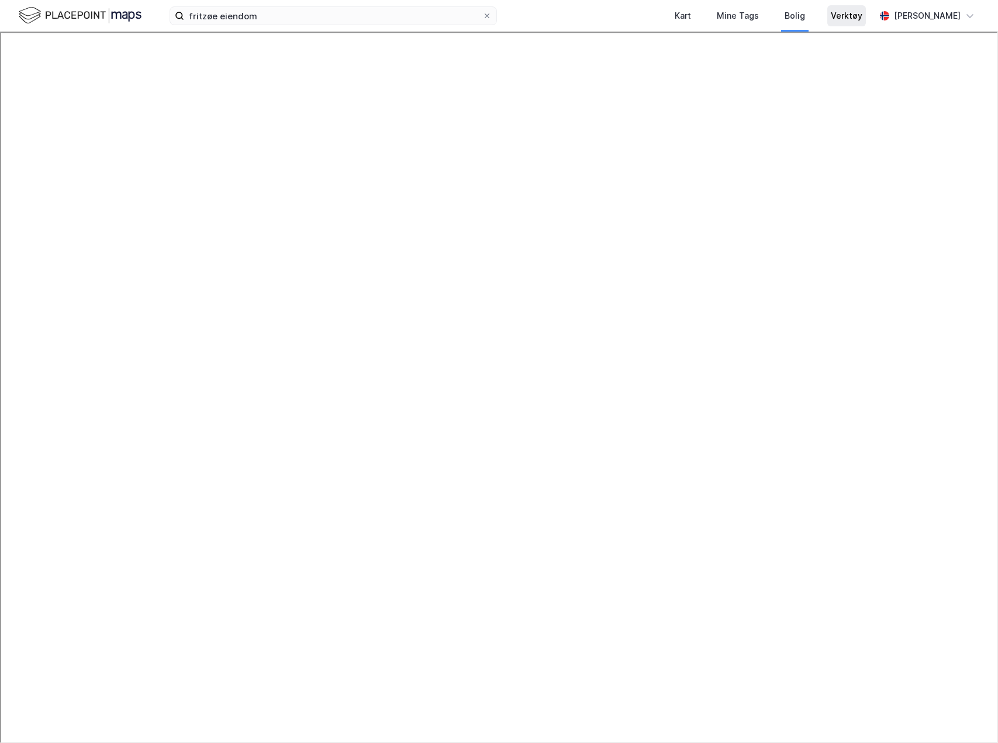
click at [848, 16] on div "Verktøy" at bounding box center [847, 16] width 32 height 14
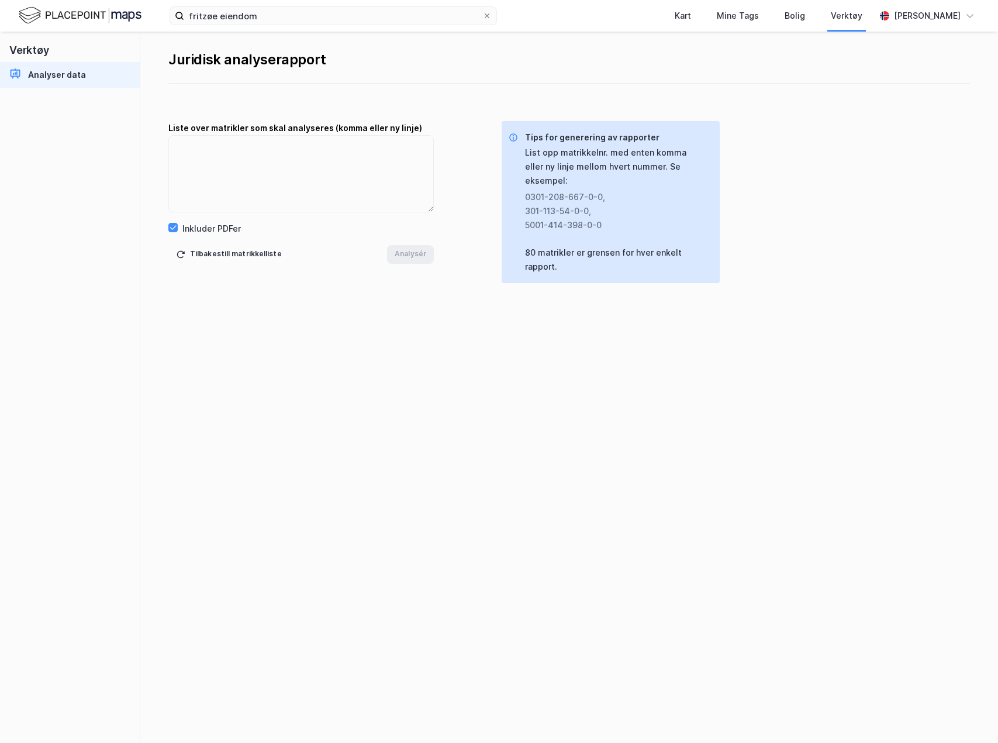
click at [515, 395] on div "Juridisk analyserapport Liste over matrikler som skal analyseres (komma eller n…" at bounding box center [569, 387] width 858 height 711
click at [795, 485] on div "Juridisk analyserapport Liste over matrikler som skal analyseres (komma eller n…" at bounding box center [569, 387] width 858 height 711
